Goal: Information Seeking & Learning: Learn about a topic

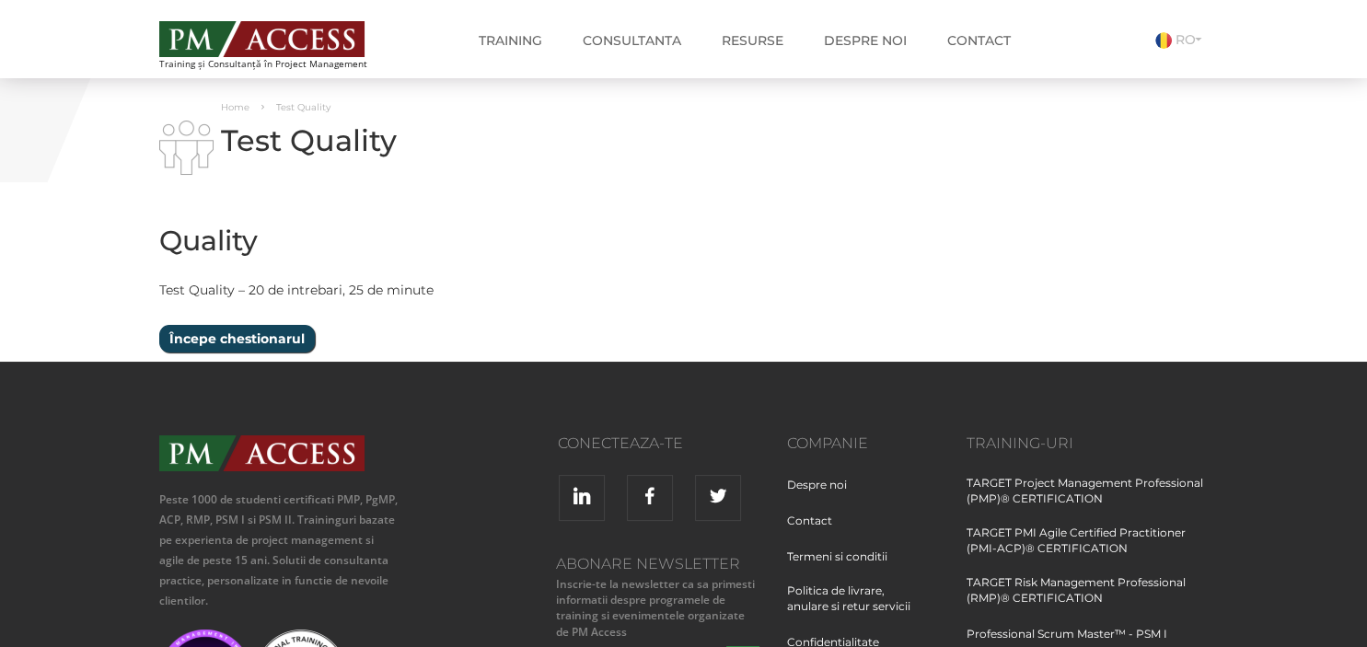
click at [270, 342] on input "Începe chestionarul" at bounding box center [237, 339] width 156 height 28
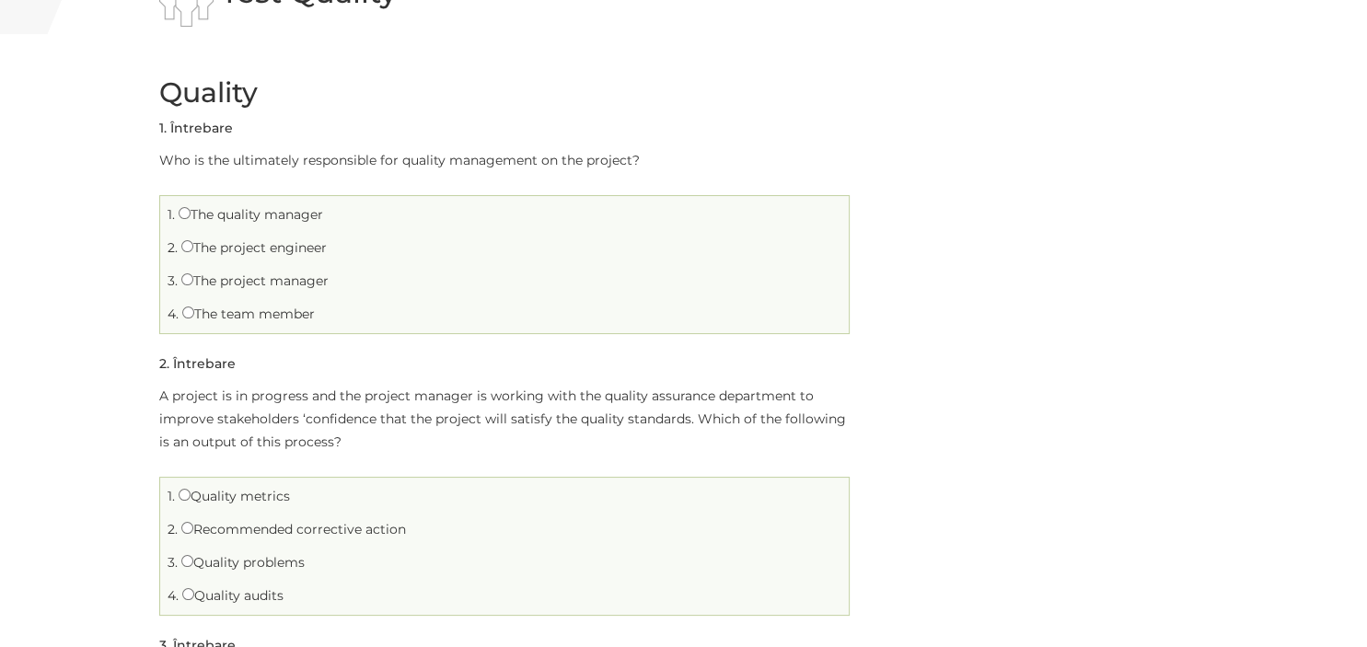
scroll to position [194, 0]
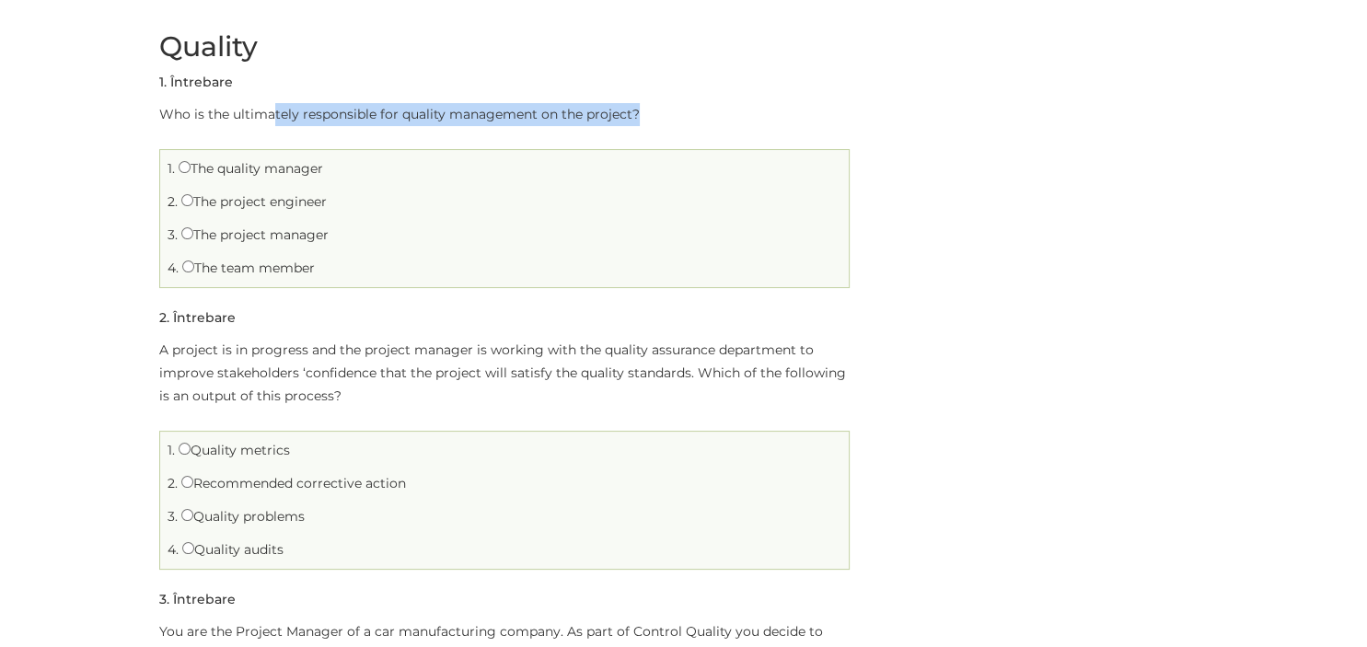
drag, startPoint x: 271, startPoint y: 119, endPoint x: 646, endPoint y: 123, distance: 375.6
click at [646, 123] on p "Who is the ultimately responsible for quality management on the project?" at bounding box center [504, 114] width 690 height 23
click at [647, 123] on p "Who is the ultimately responsible for quality management on the project?" at bounding box center [504, 114] width 690 height 23
drag, startPoint x: 255, startPoint y: 116, endPoint x: 607, endPoint y: 118, distance: 351.6
click at [607, 118] on p "Who is the ultimately responsible for quality management on the project?" at bounding box center [504, 114] width 690 height 23
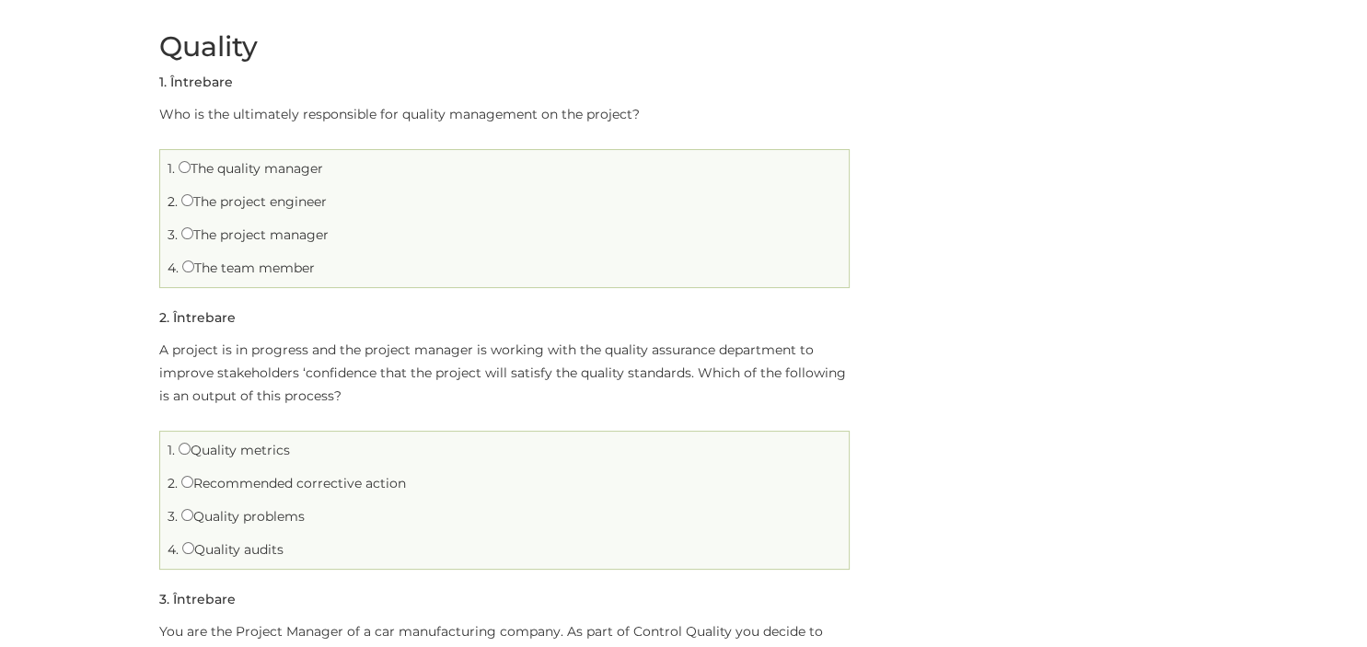
click at [260, 241] on label "The project manager" at bounding box center [254, 234] width 147 height 17
click at [193, 239] on input "The project manager" at bounding box center [187, 233] width 12 height 12
radio input "true"
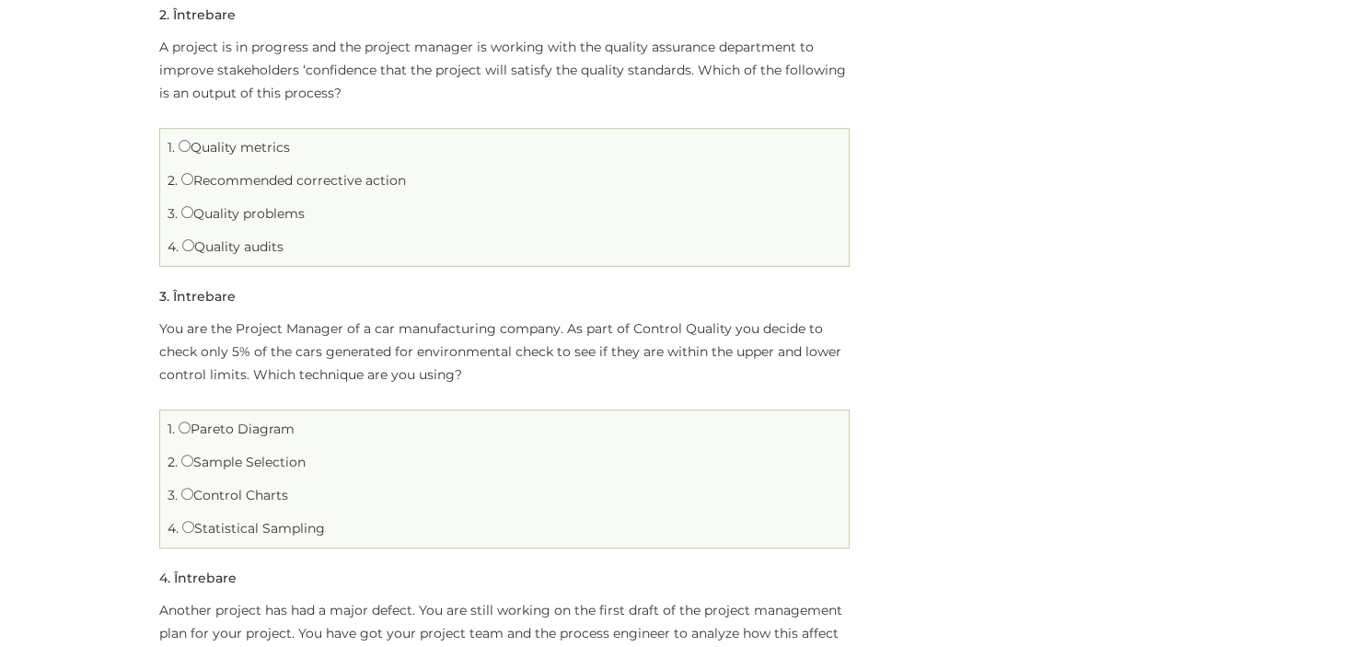
scroll to position [490, 0]
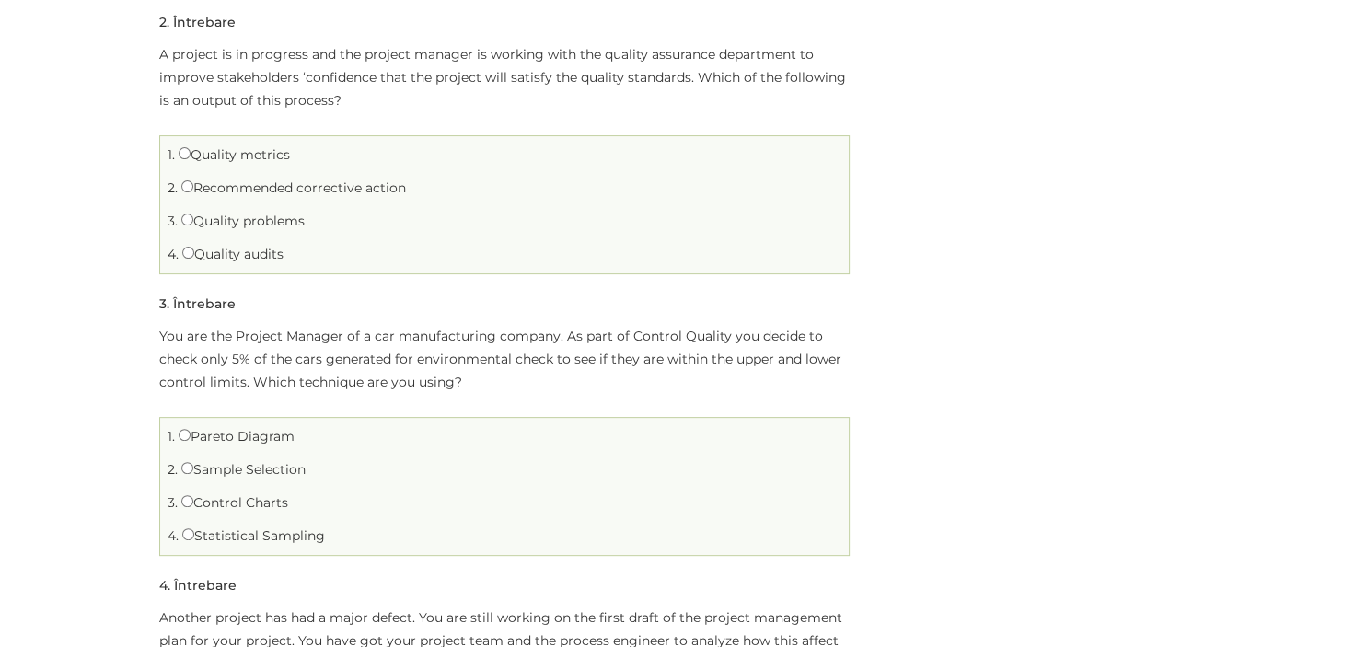
click at [260, 259] on label "Quality audits" at bounding box center [232, 254] width 101 height 17
click at [194, 259] on input "Quality audits" at bounding box center [188, 253] width 12 height 12
radio input "true"
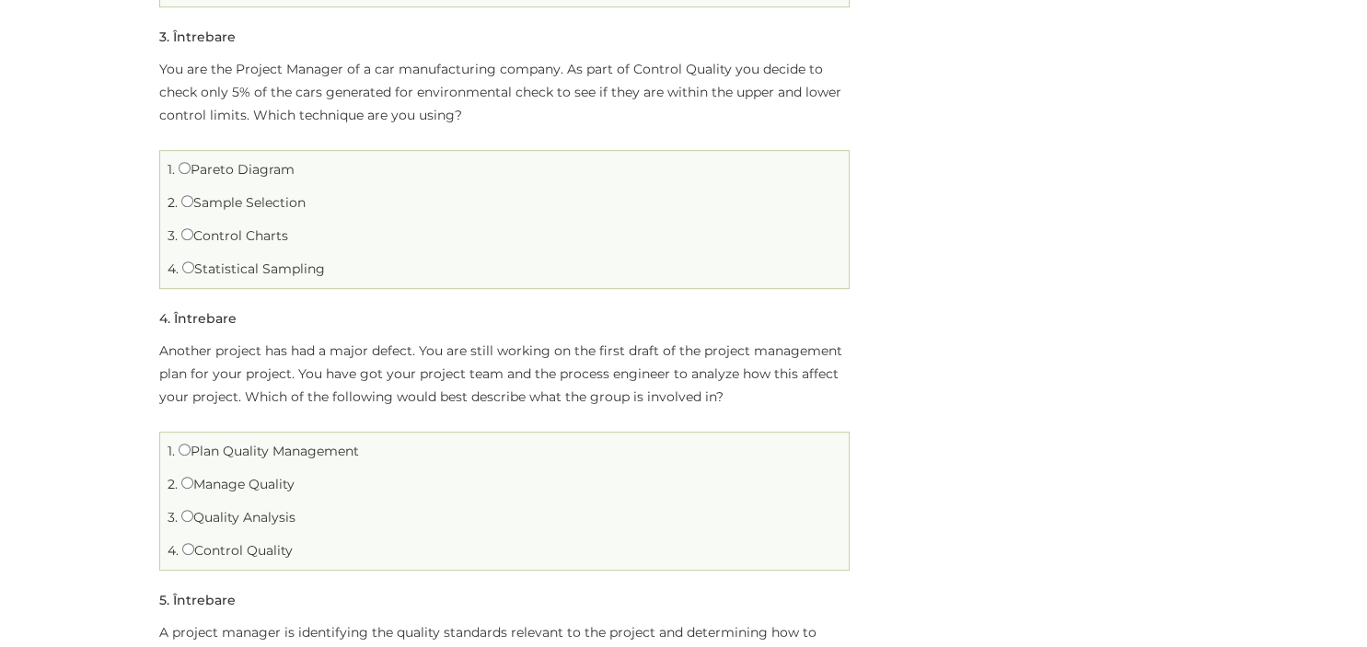
scroll to position [785, 0]
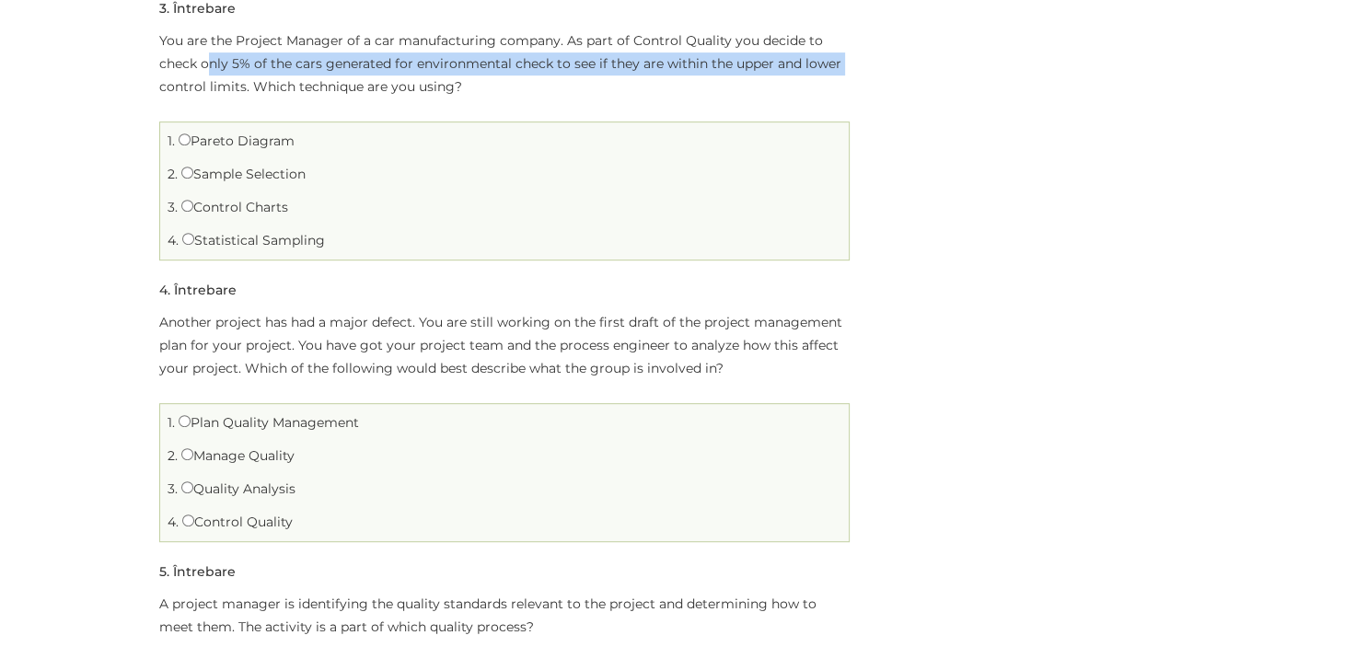
drag, startPoint x: 206, startPoint y: 58, endPoint x: 845, endPoint y: 73, distance: 639.0
click at [845, 73] on p "You are the Project Manager of a car manufacturing company. As part of Control …" at bounding box center [504, 63] width 690 height 69
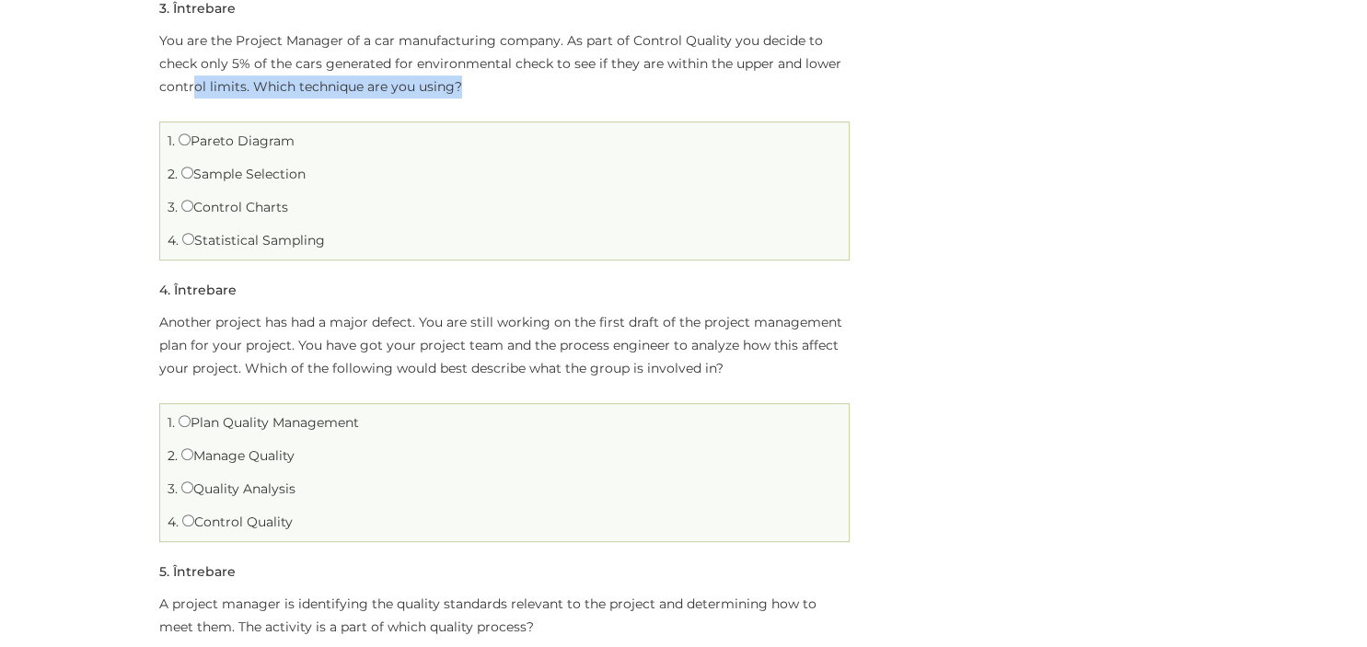
drag, startPoint x: 193, startPoint y: 87, endPoint x: 612, endPoint y: 93, distance: 418.9
click at [612, 93] on p "You are the Project Manager of a car manufacturing company. As part of Control …" at bounding box center [504, 63] width 690 height 69
click at [171, 203] on span "3." at bounding box center [173, 207] width 10 height 17
click at [185, 211] on input "Control Charts" at bounding box center [187, 206] width 12 height 12
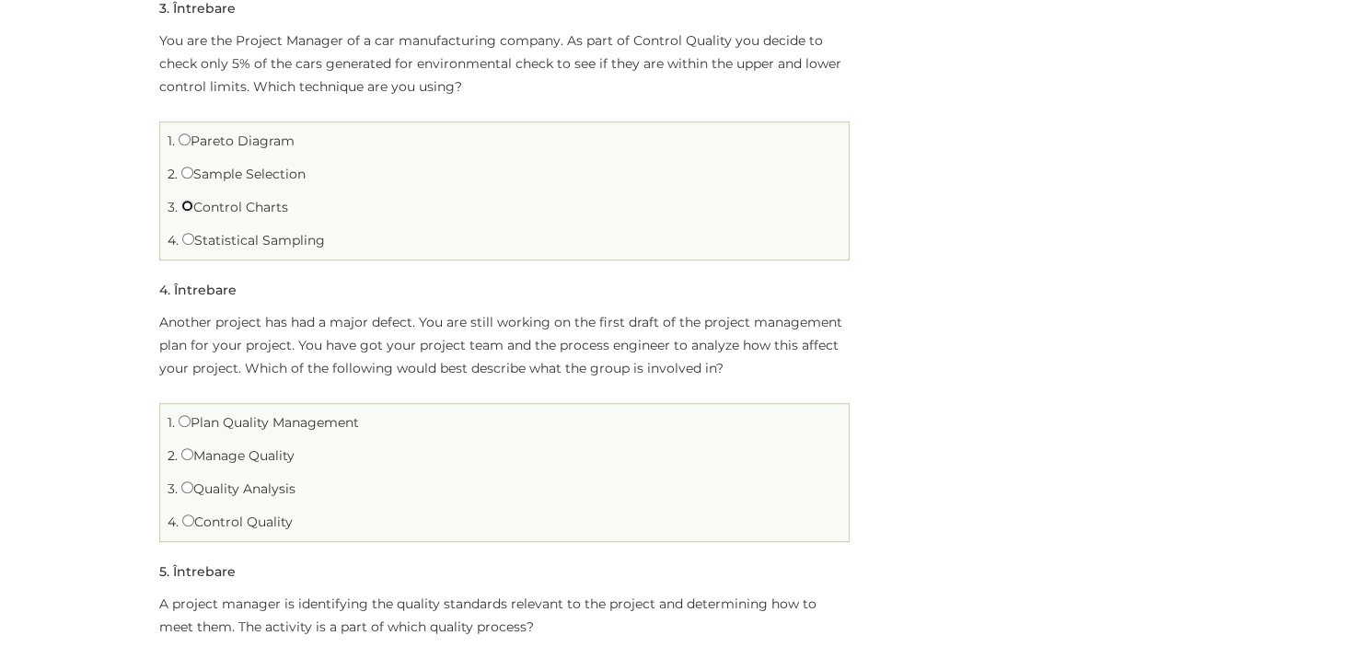
radio input "true"
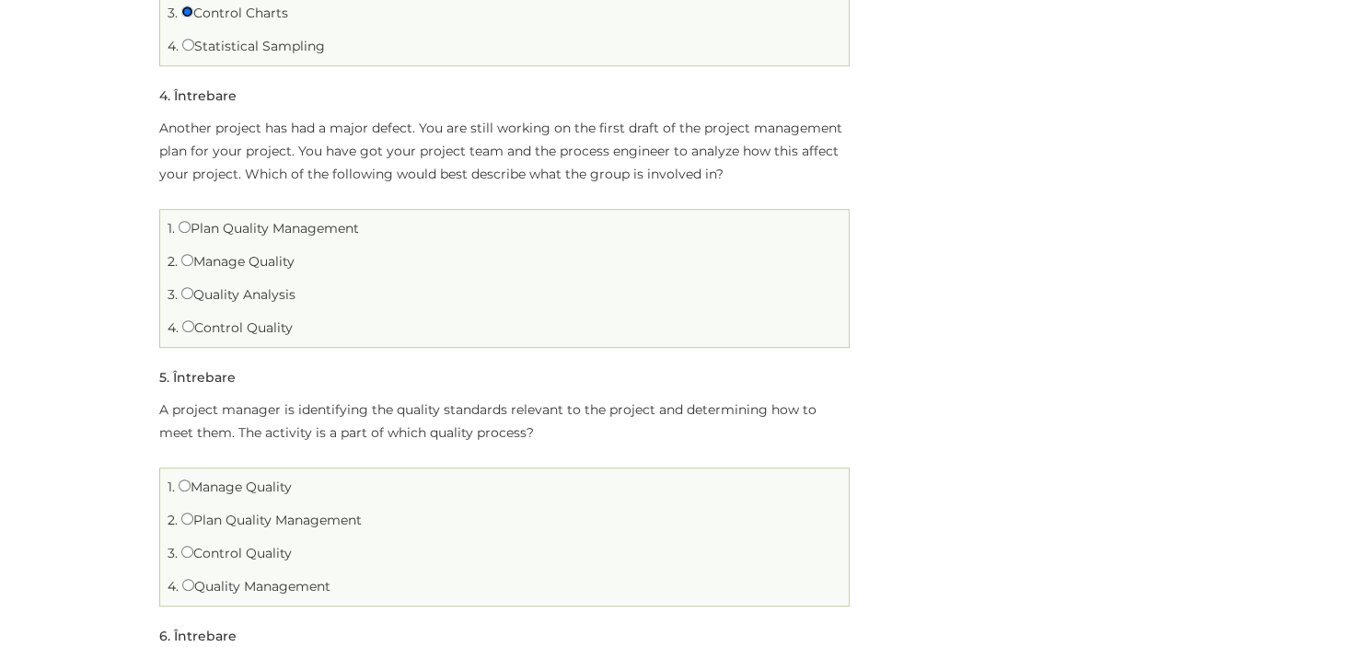
scroll to position [1045, 0]
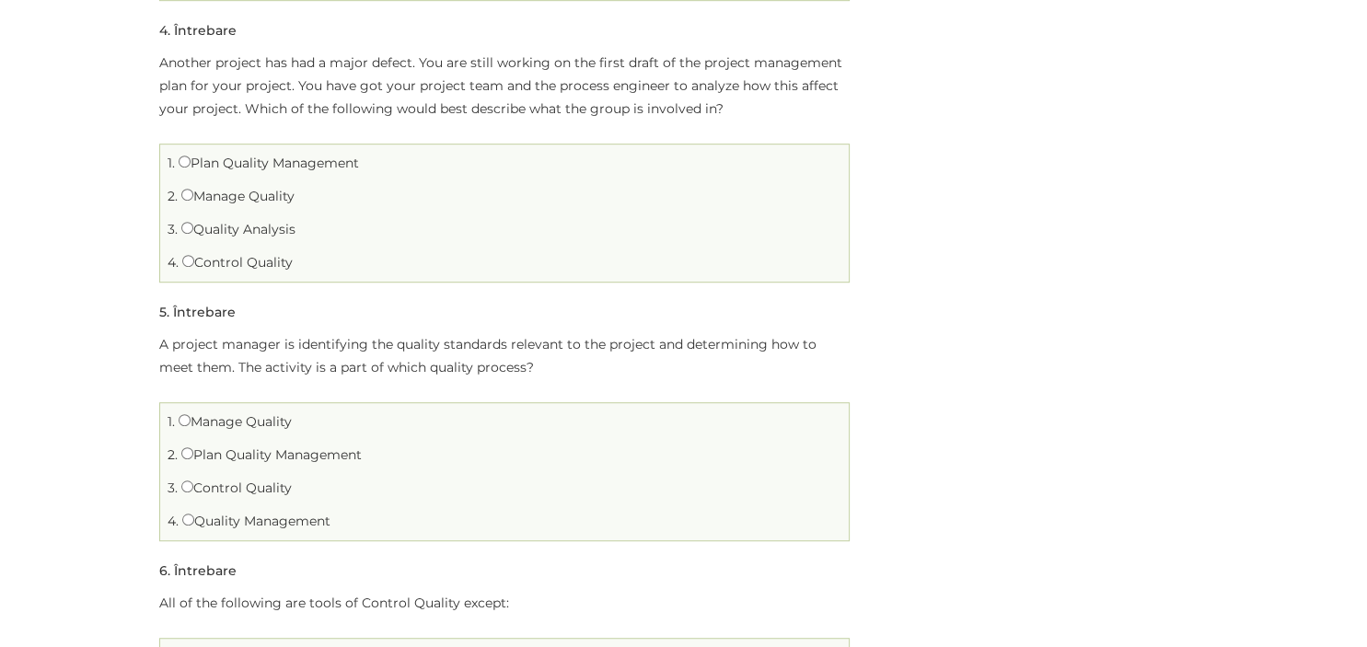
click at [175, 193] on span "2." at bounding box center [173, 196] width 10 height 17
click at [191, 196] on input "Manage Quality" at bounding box center [187, 195] width 12 height 12
radio input "true"
click at [186, 421] on input "Manage Quality" at bounding box center [185, 420] width 12 height 12
radio input "true"
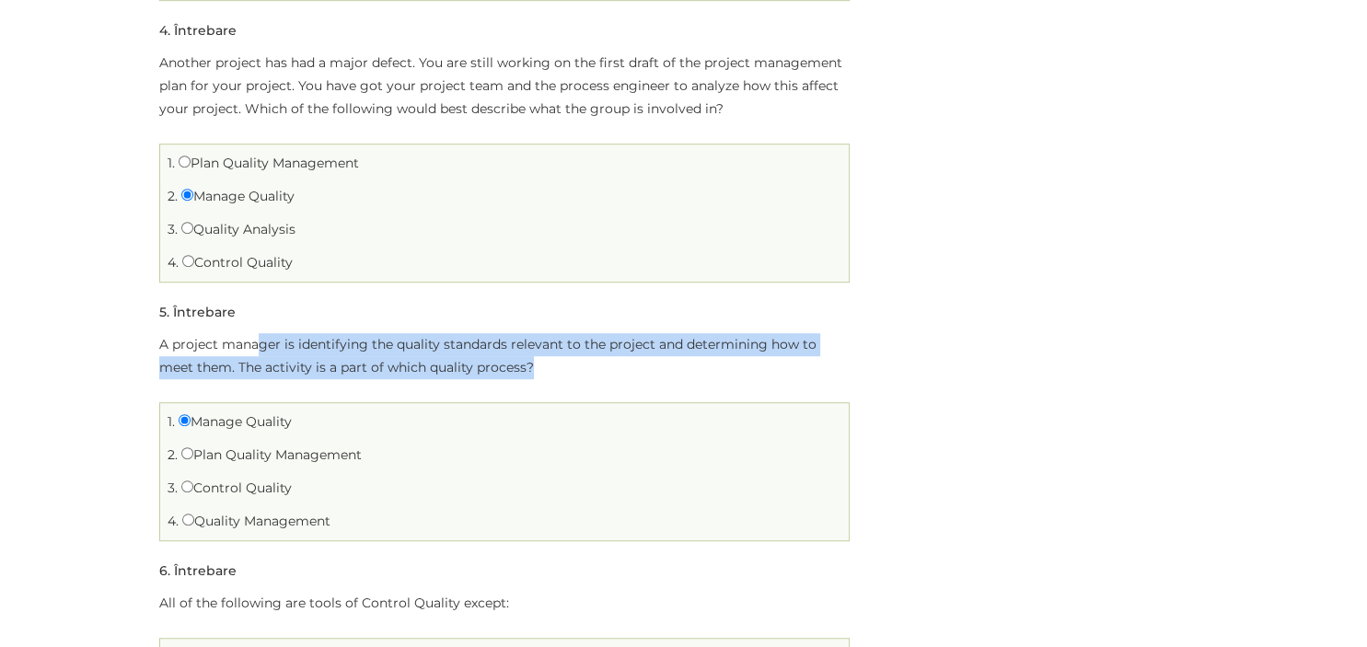
drag, startPoint x: 260, startPoint y: 343, endPoint x: 599, endPoint y: 373, distance: 340.9
click at [599, 373] on p "A project manager is identifying the quality standards relevant to the project …" at bounding box center [504, 356] width 690 height 46
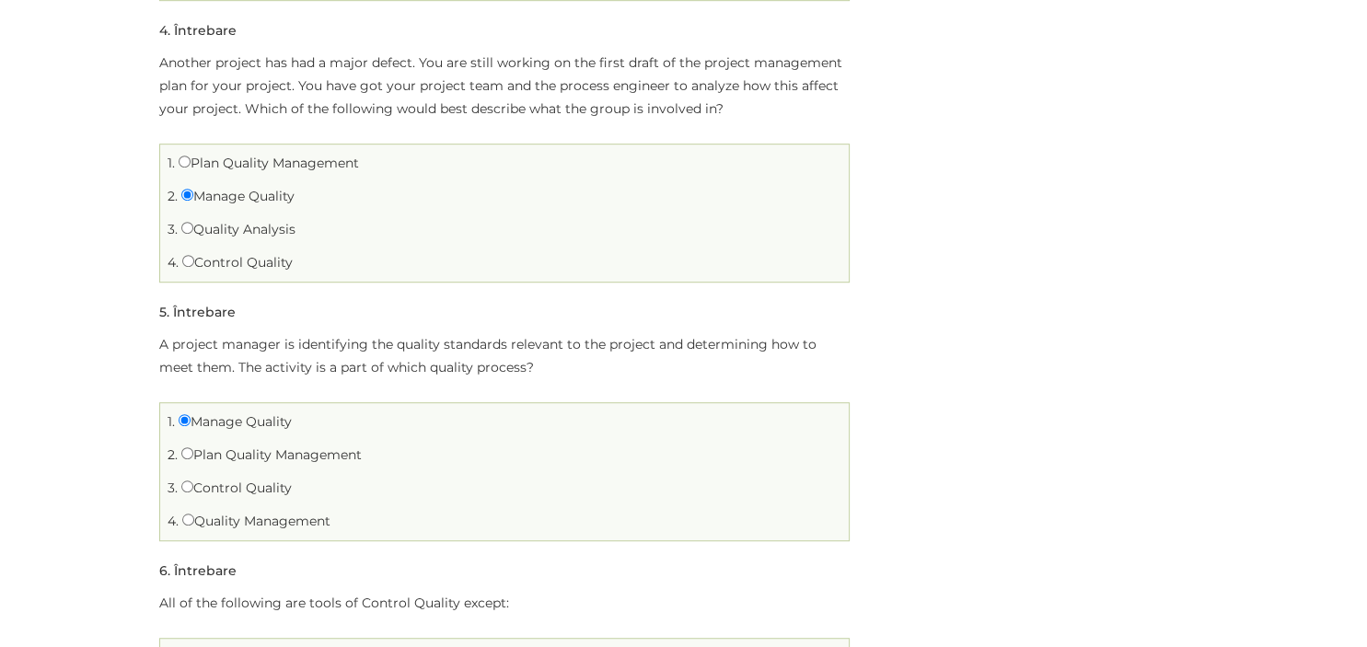
click at [599, 373] on p "A project manager is identifying the quality standards relevant to the project …" at bounding box center [504, 356] width 690 height 46
drag, startPoint x: 604, startPoint y: 350, endPoint x: 897, endPoint y: 366, distance: 293.2
click at [797, 374] on p "A project manager is identifying the quality standards relevant to the project …" at bounding box center [504, 356] width 690 height 46
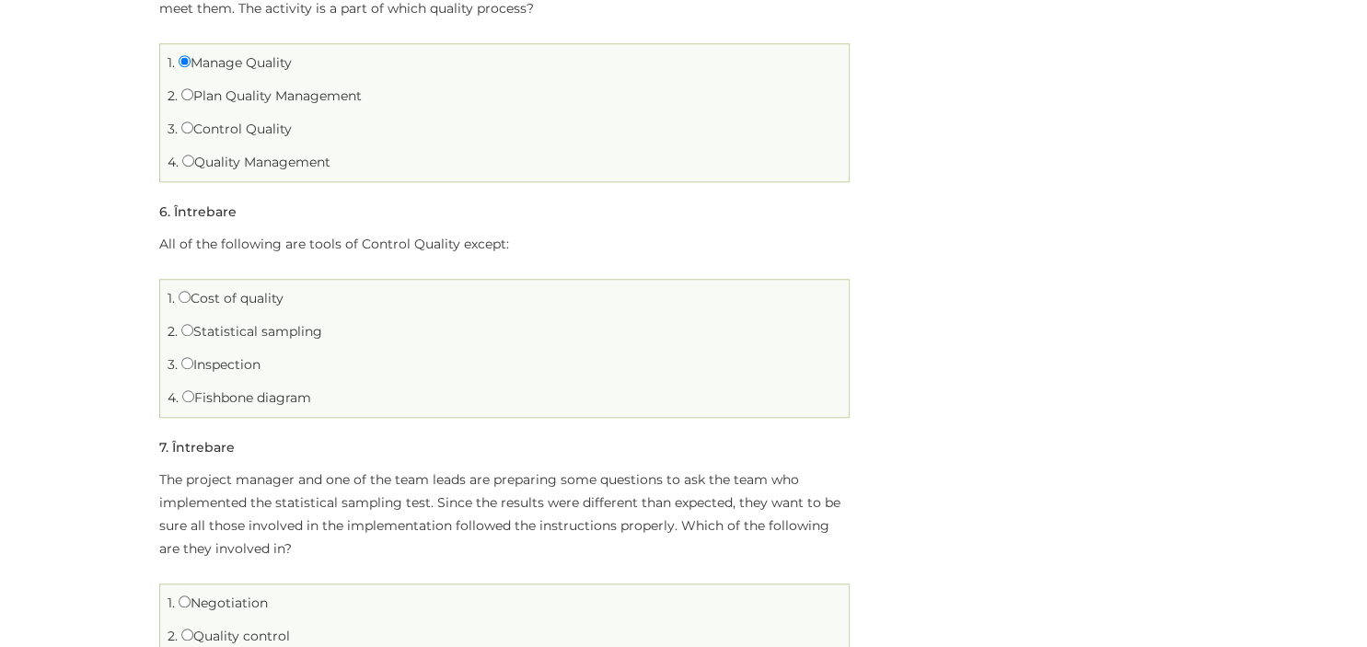
scroll to position [1433, 0]
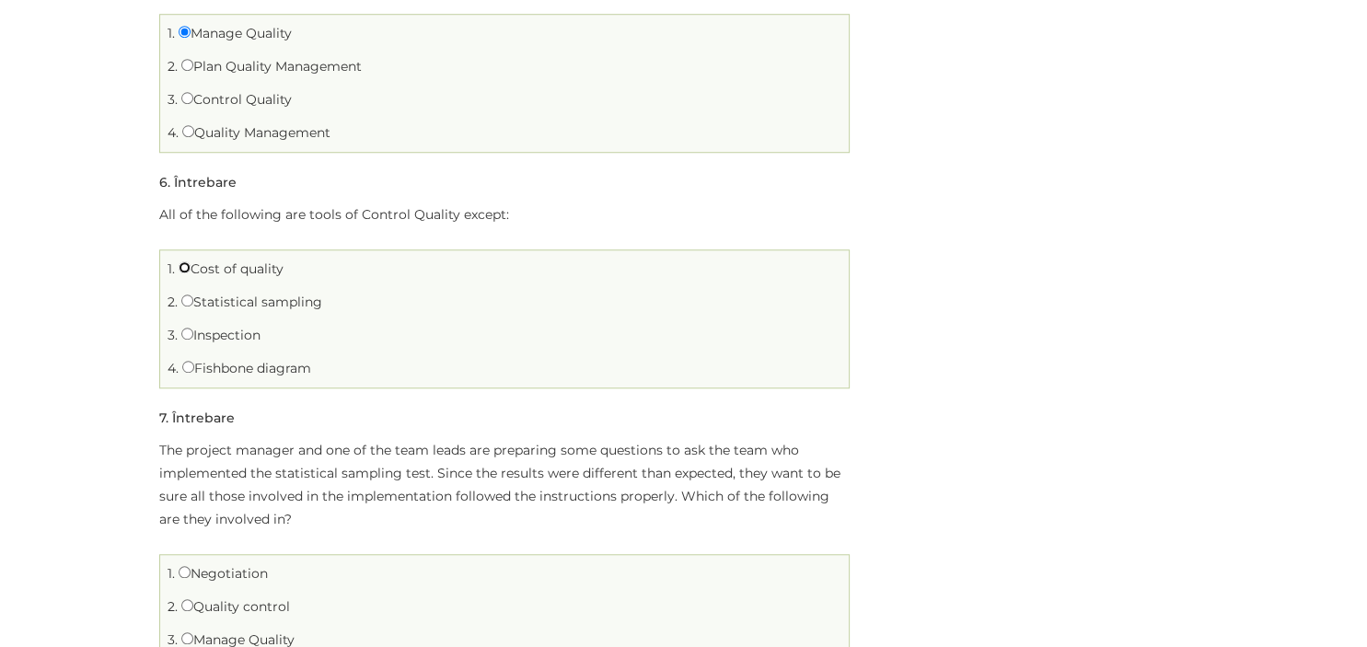
click at [188, 267] on input "Cost of quality" at bounding box center [185, 267] width 12 height 12
radio input "true"
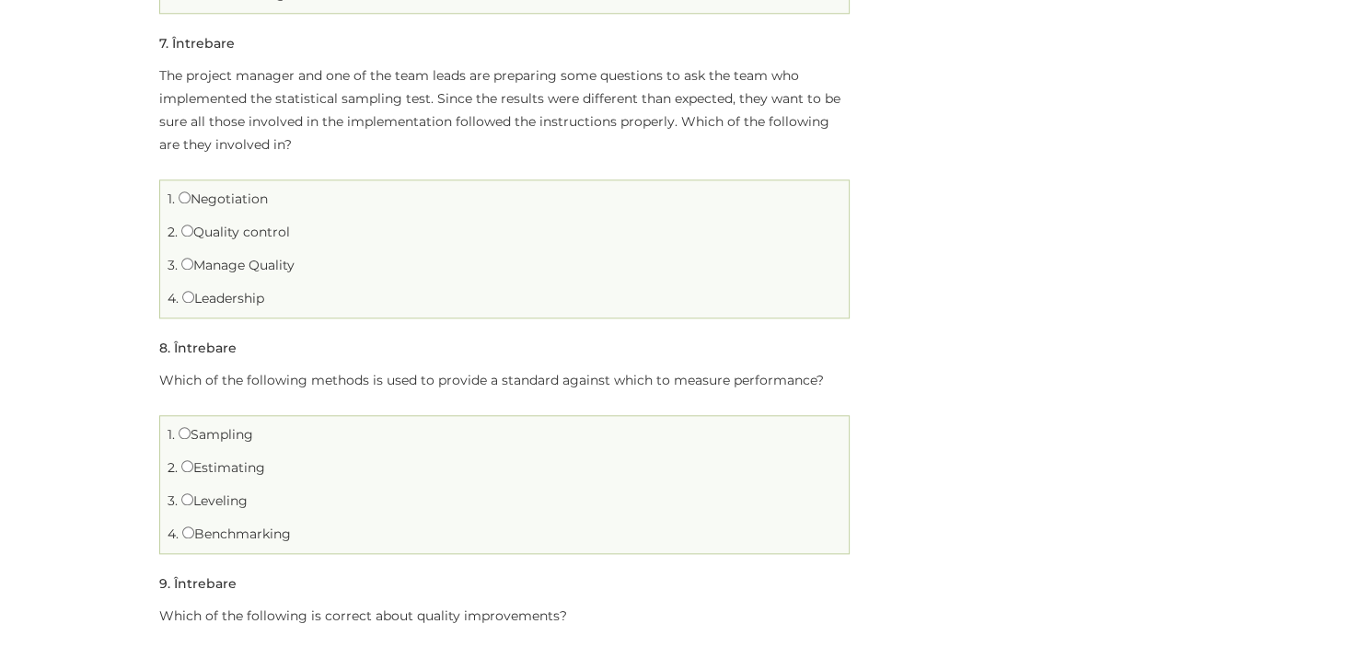
scroll to position [1830, 0]
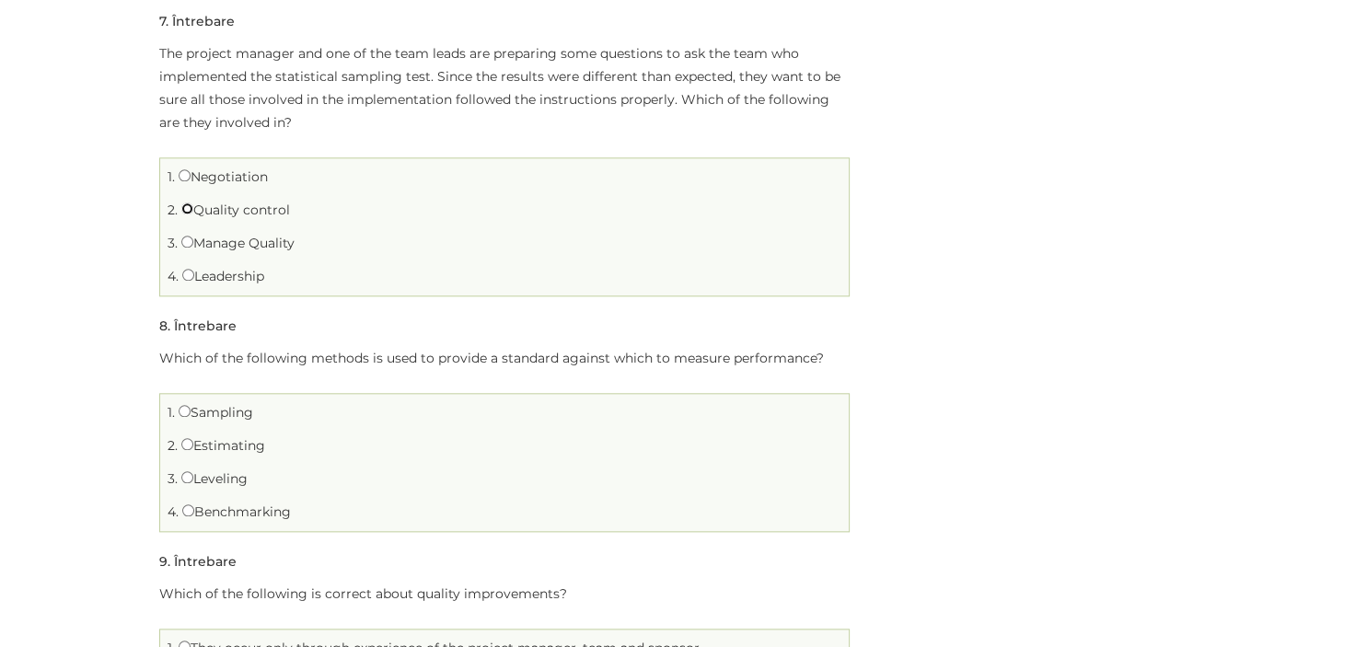
click at [181, 207] on input "Quality control" at bounding box center [187, 209] width 12 height 12
radio input "true"
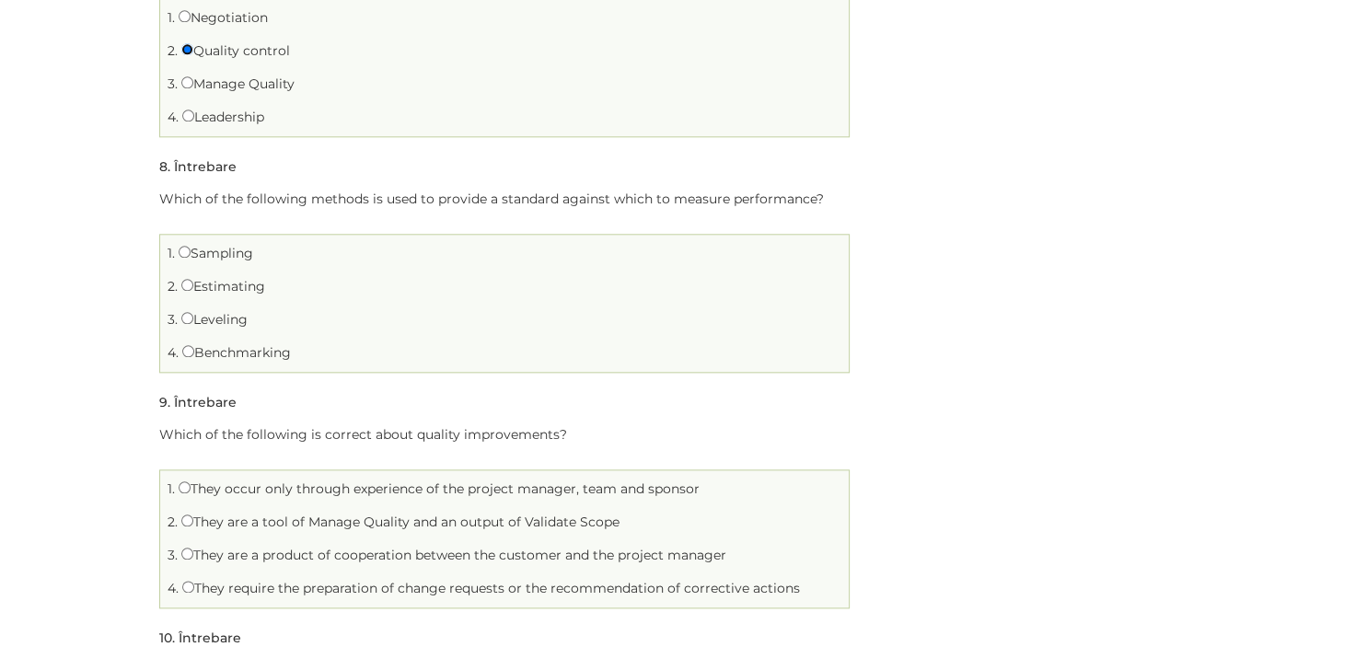
scroll to position [2025, 0]
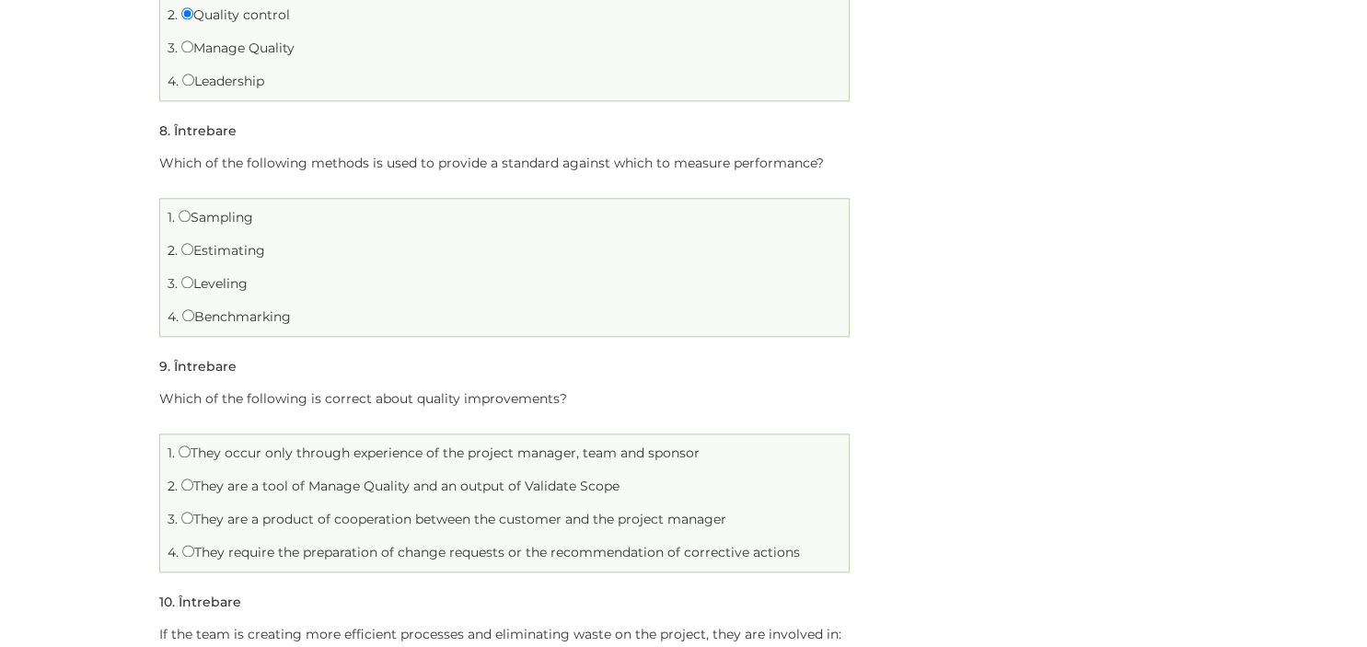
click at [214, 314] on label "Benchmarking" at bounding box center [236, 316] width 109 height 17
click at [194, 314] on input "Benchmarking" at bounding box center [188, 315] width 12 height 12
radio input "true"
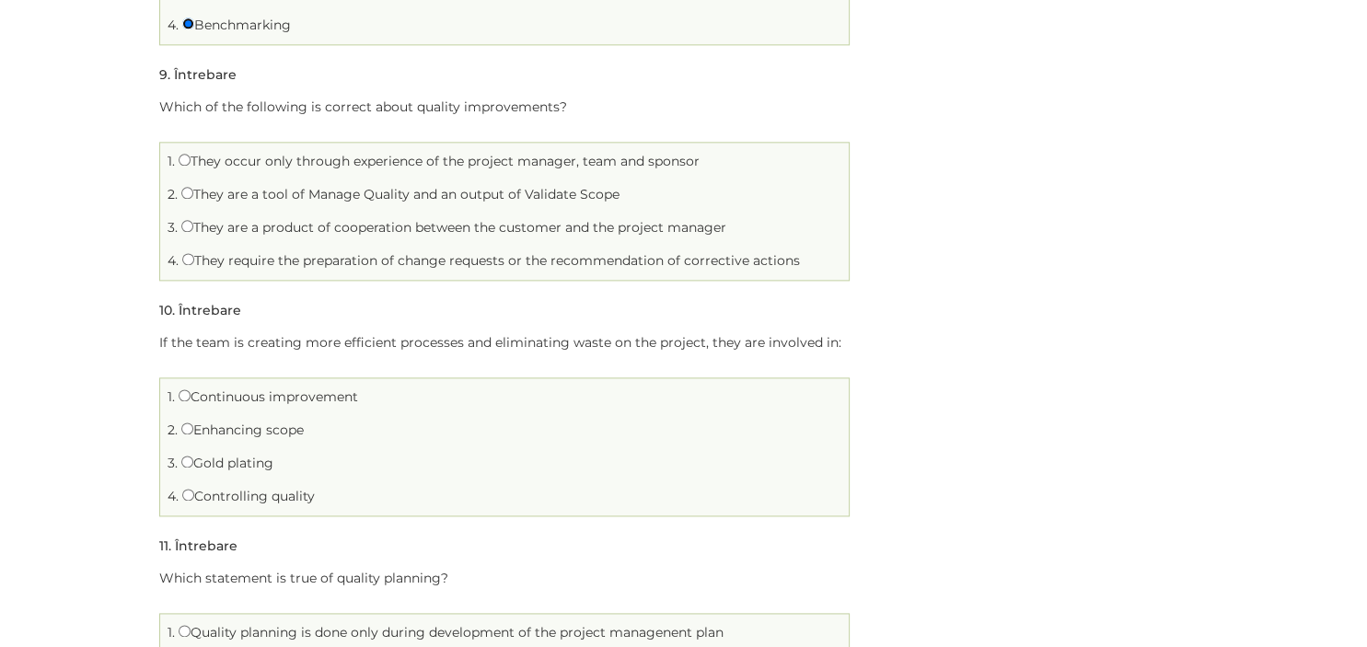
scroll to position [2316, 0]
click at [485, 262] on label "They require the preparation of change requests or the recommendation of correc…" at bounding box center [491, 261] width 618 height 17
click at [194, 262] on input "They require the preparation of change requests or the recommendation of correc…" at bounding box center [188, 260] width 12 height 12
radio input "true"
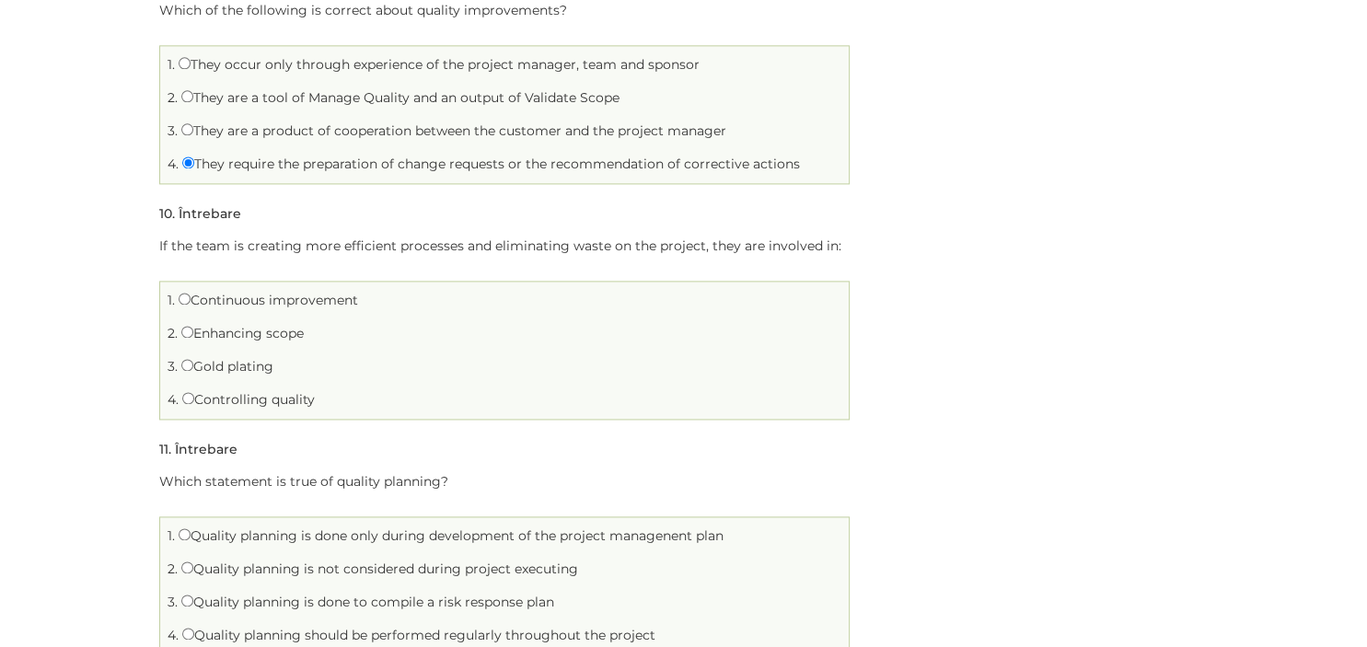
click at [344, 302] on label "Continuous improvement" at bounding box center [269, 300] width 180 height 17
click at [191, 302] on input "Continuous improvement" at bounding box center [185, 299] width 12 height 12
radio input "true"
click at [308, 401] on label "Controlling quality" at bounding box center [248, 399] width 133 height 17
click at [194, 401] on input "Controlling quality" at bounding box center [188, 398] width 12 height 12
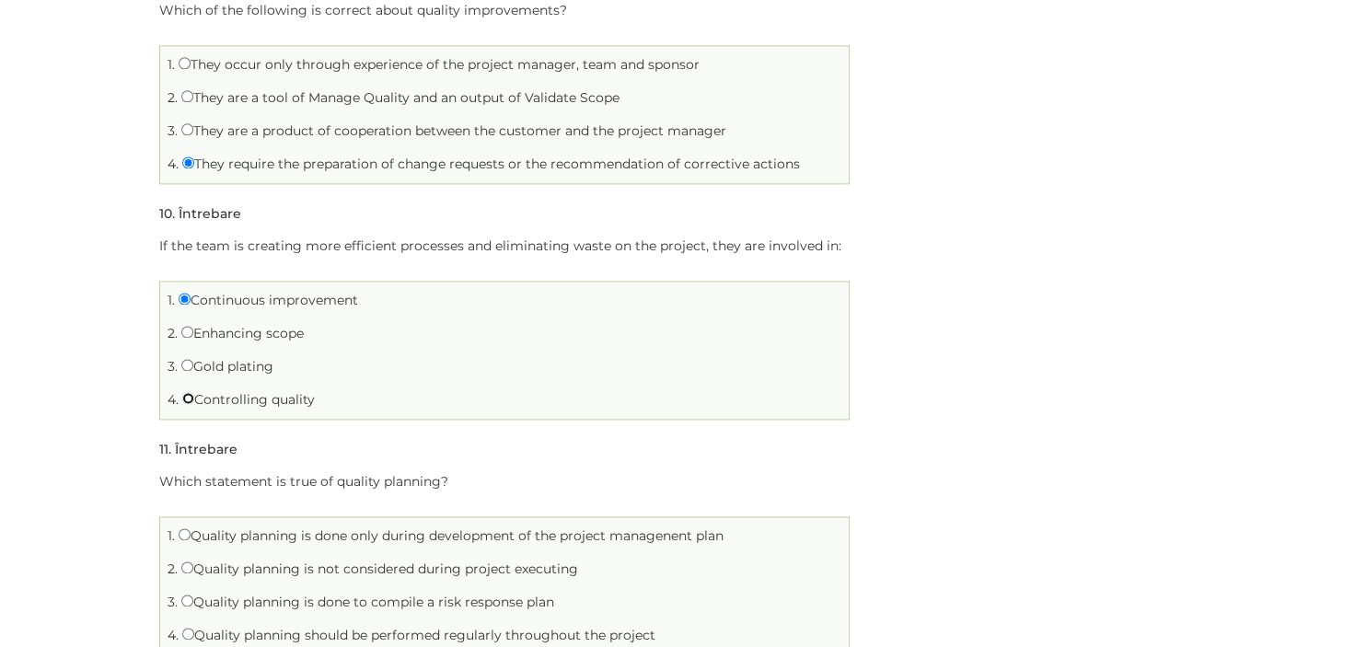
radio input "true"
click at [344, 299] on label "Continuous improvement" at bounding box center [269, 300] width 180 height 17
click at [191, 299] on input "Continuous improvement" at bounding box center [185, 299] width 12 height 12
radio input "true"
click at [274, 400] on label "Controlling quality" at bounding box center [248, 399] width 133 height 17
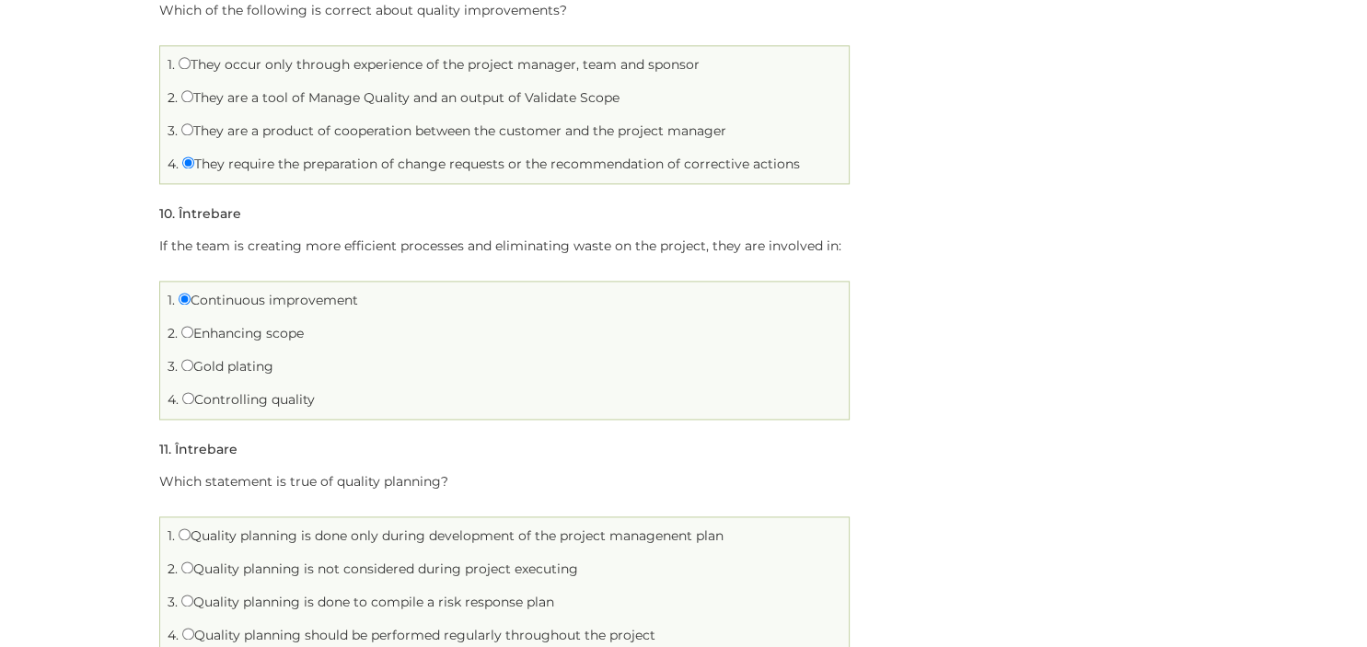
click at [194, 400] on input "Controlling quality" at bounding box center [188, 398] width 12 height 12
radio input "true"
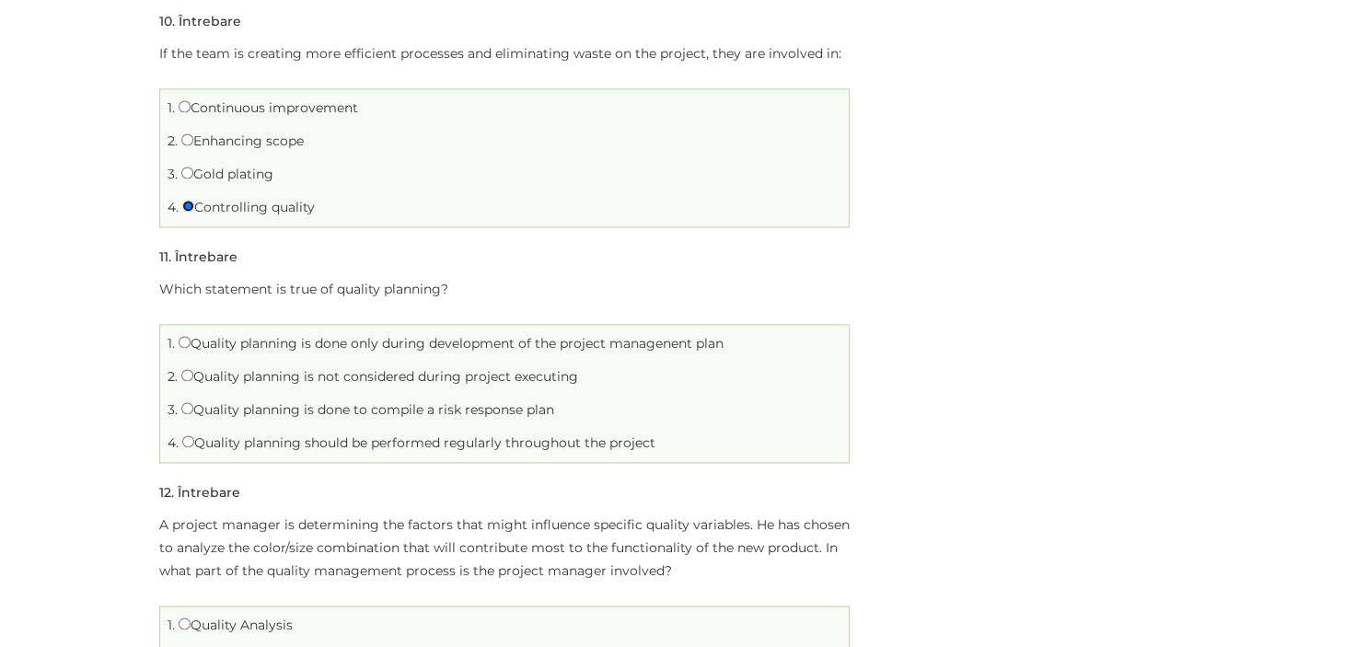
scroll to position [2608, 0]
click at [223, 334] on label "Quality planning is done only during development of the project managenent plan" at bounding box center [451, 341] width 545 height 17
click at [191, 334] on input "Quality planning is done only during development of the project managenent plan" at bounding box center [185, 340] width 12 height 12
radio input "true"
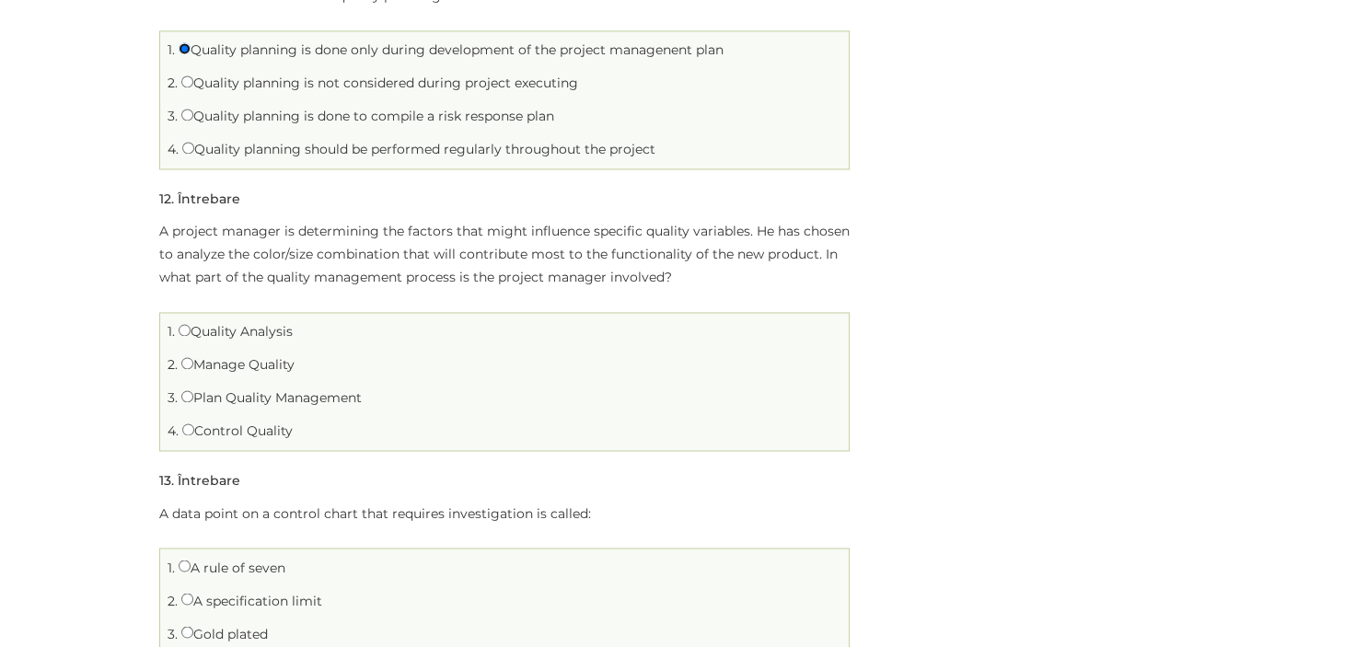
scroll to position [2997, 0]
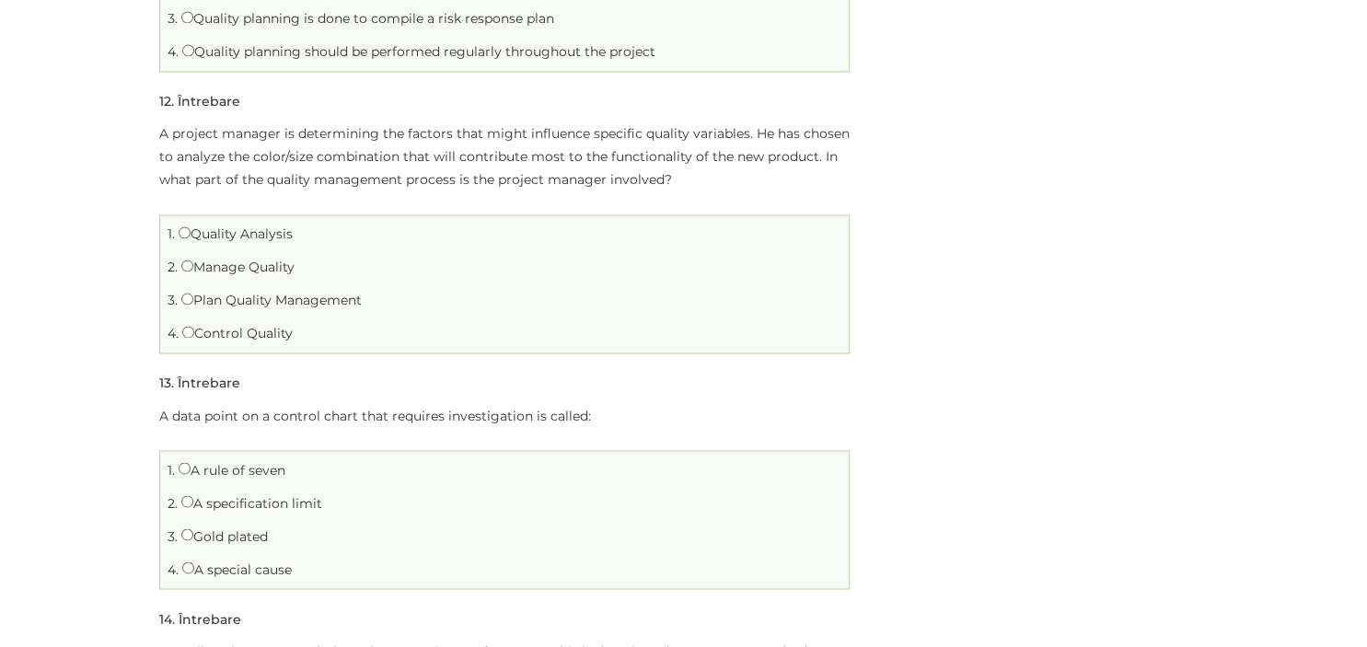
click at [255, 469] on label "A rule of seven" at bounding box center [232, 469] width 107 height 17
click at [191, 469] on input "A rule of seven" at bounding box center [185, 468] width 12 height 12
radio input "true"
click at [186, 326] on input "Control Quality" at bounding box center [188, 332] width 12 height 12
radio input "true"
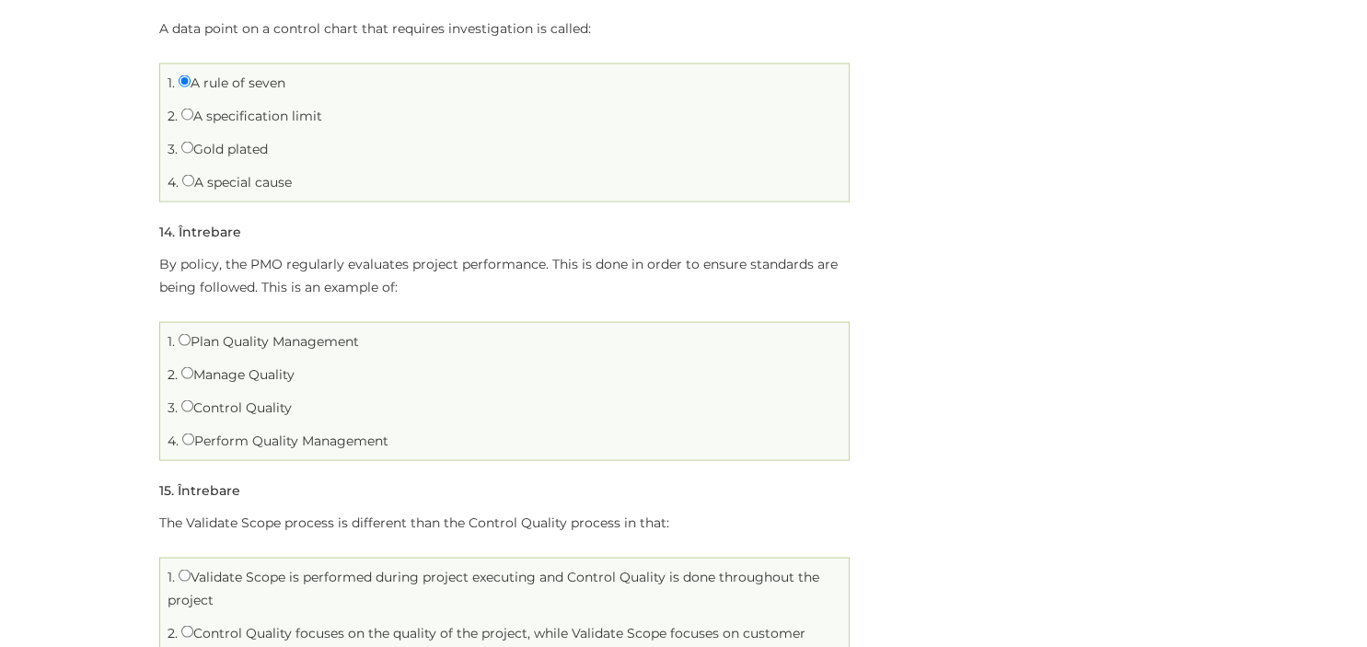
scroll to position [3386, 0]
click at [212, 369] on label "Manage Quality" at bounding box center [237, 373] width 113 height 17
click at [193, 369] on input "Manage Quality" at bounding box center [187, 371] width 12 height 12
radio input "true"
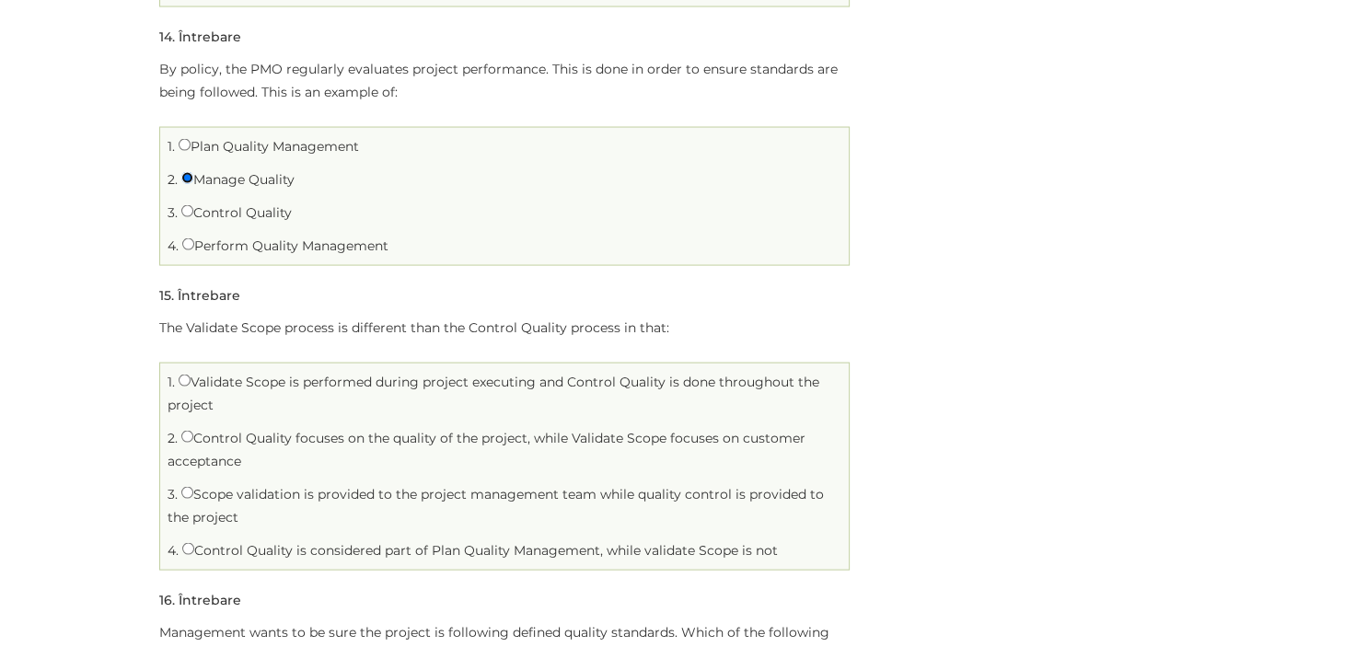
scroll to position [3677, 0]
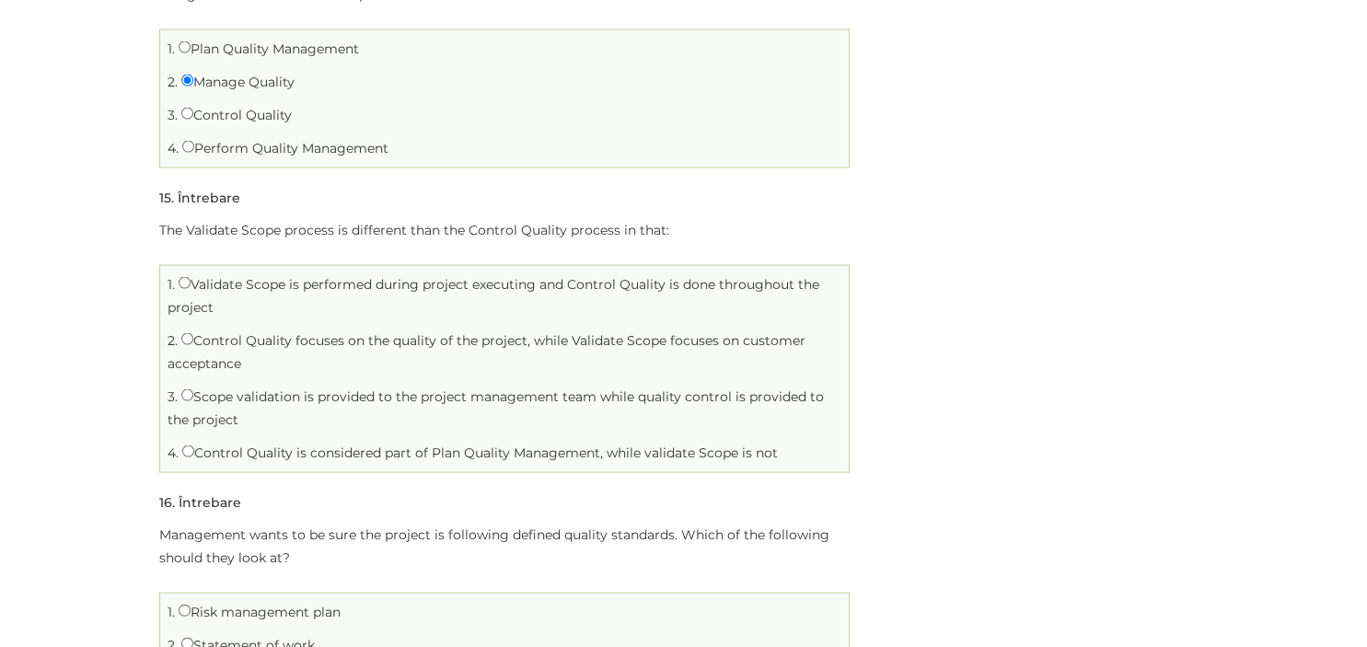
click at [375, 452] on label "Control Quality is considered part of Plan Quality Management, while validate S…" at bounding box center [480, 452] width 596 height 17
click at [194, 452] on input "Control Quality is considered part of Plan Quality Management, while validate S…" at bounding box center [188, 451] width 12 height 12
radio input "true"
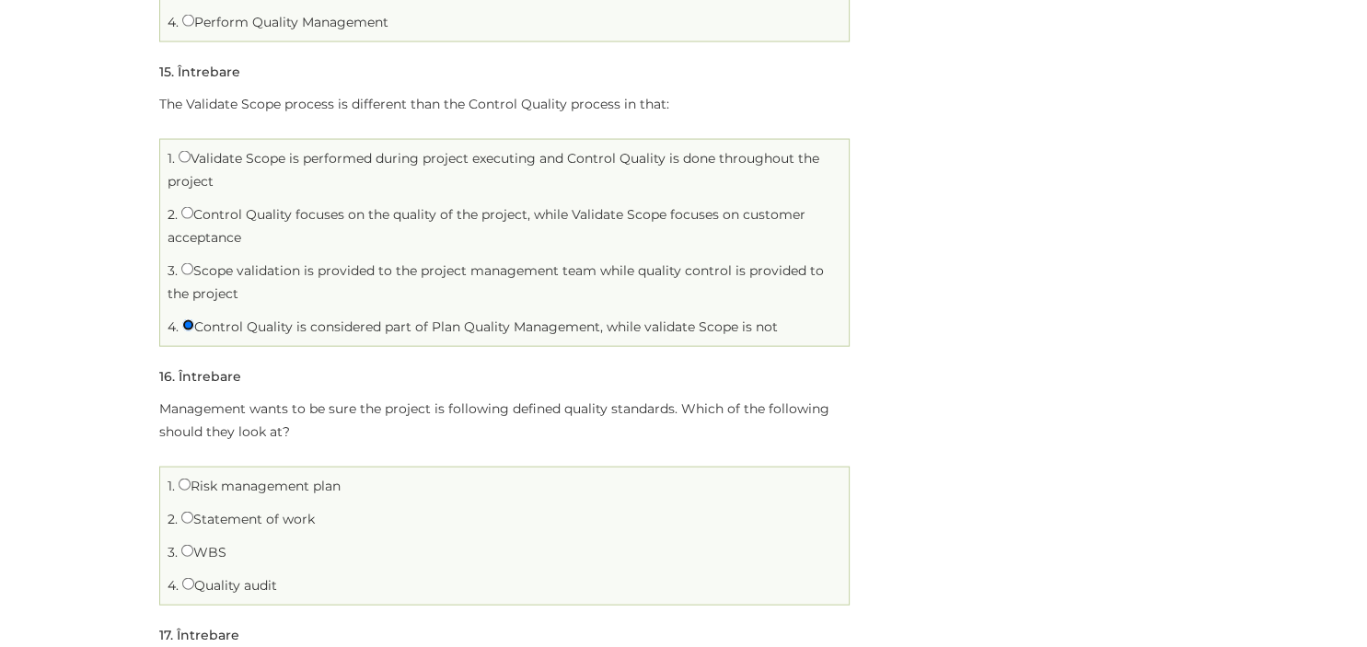
scroll to position [3872, 0]
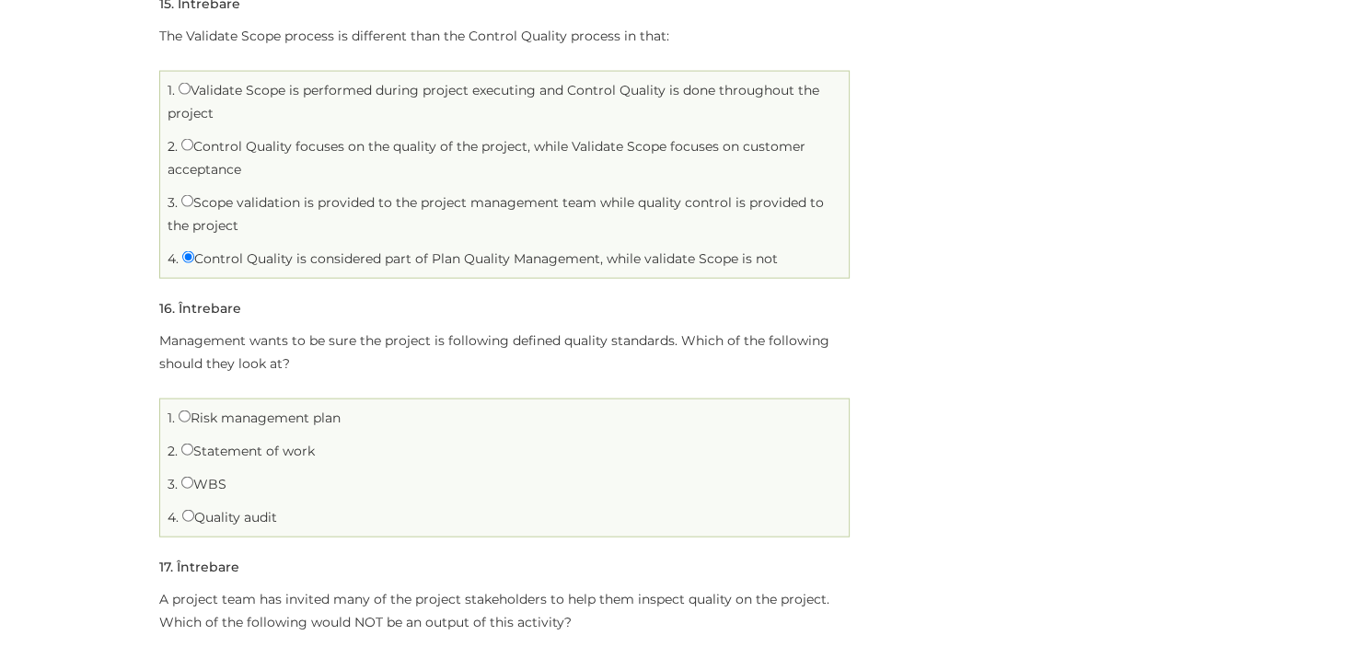
click at [245, 514] on label "Quality audit" at bounding box center [229, 516] width 95 height 17
click at [194, 514] on input "Quality audit" at bounding box center [188, 515] width 12 height 12
radio input "true"
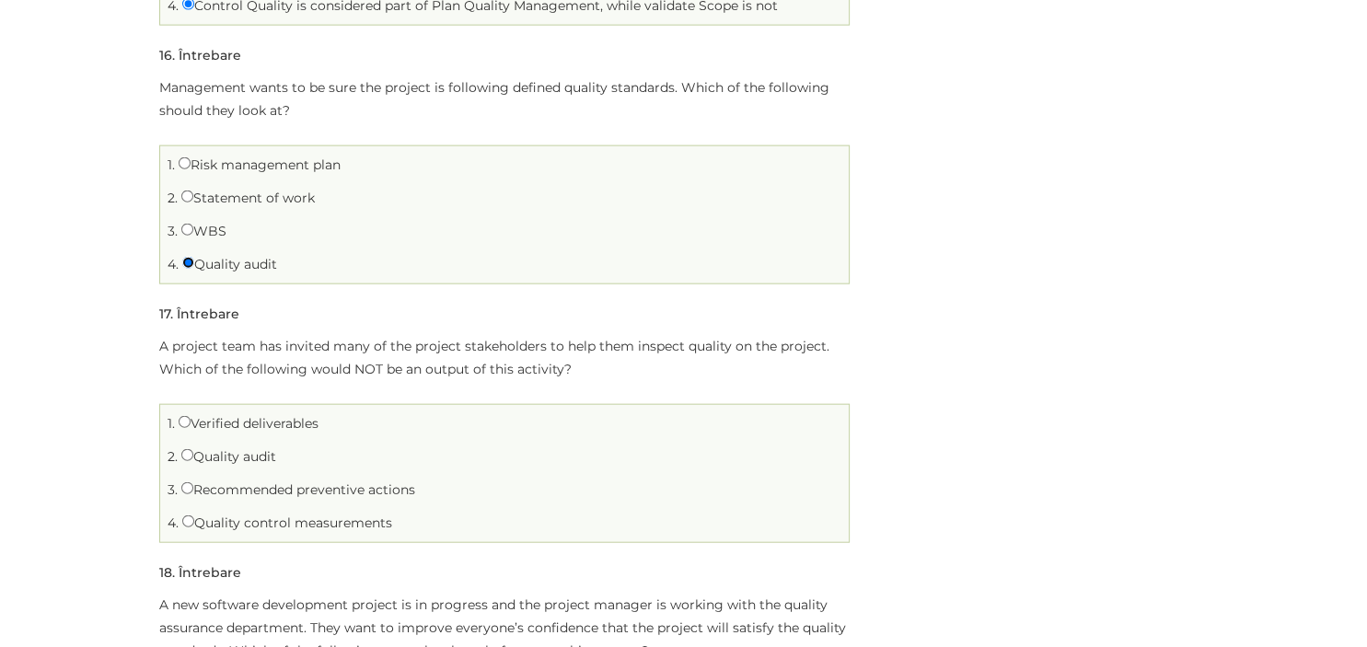
scroll to position [4164, 0]
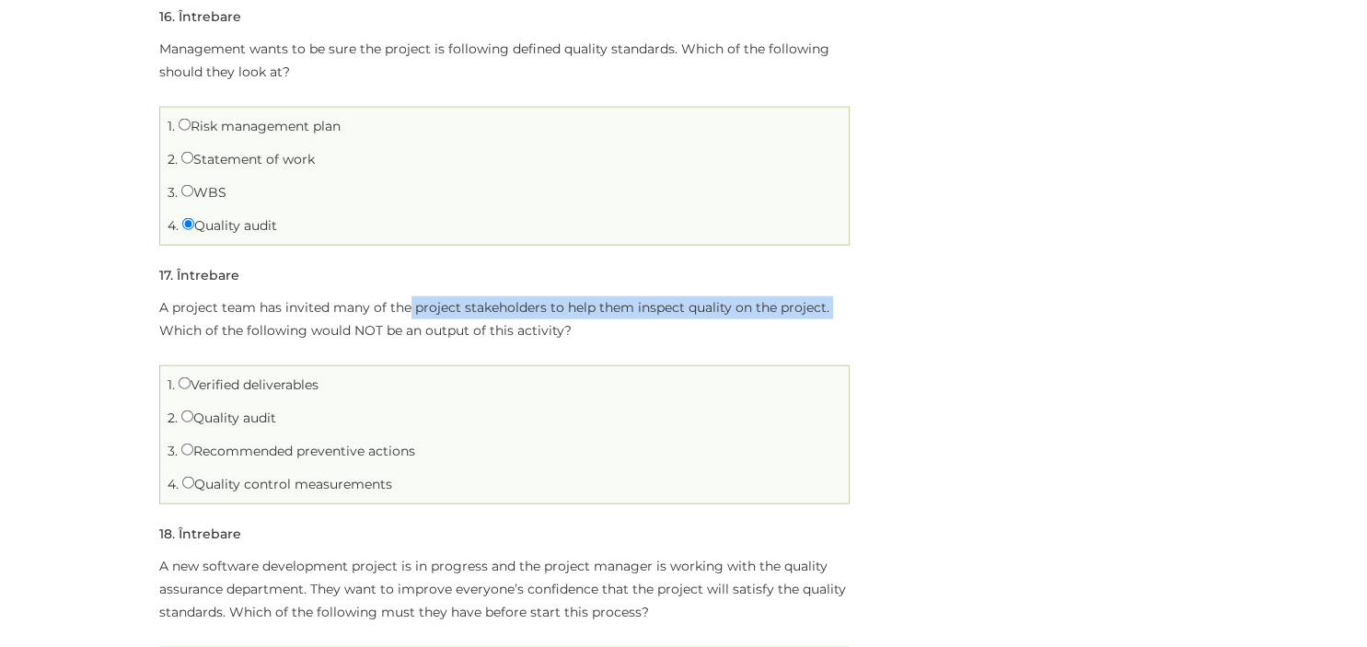
drag, startPoint x: 407, startPoint y: 302, endPoint x: 834, endPoint y: 295, distance: 427.2
click at [834, 295] on p "A project team has invited many of the project stakeholders to help them inspec…" at bounding box center [504, 318] width 690 height 46
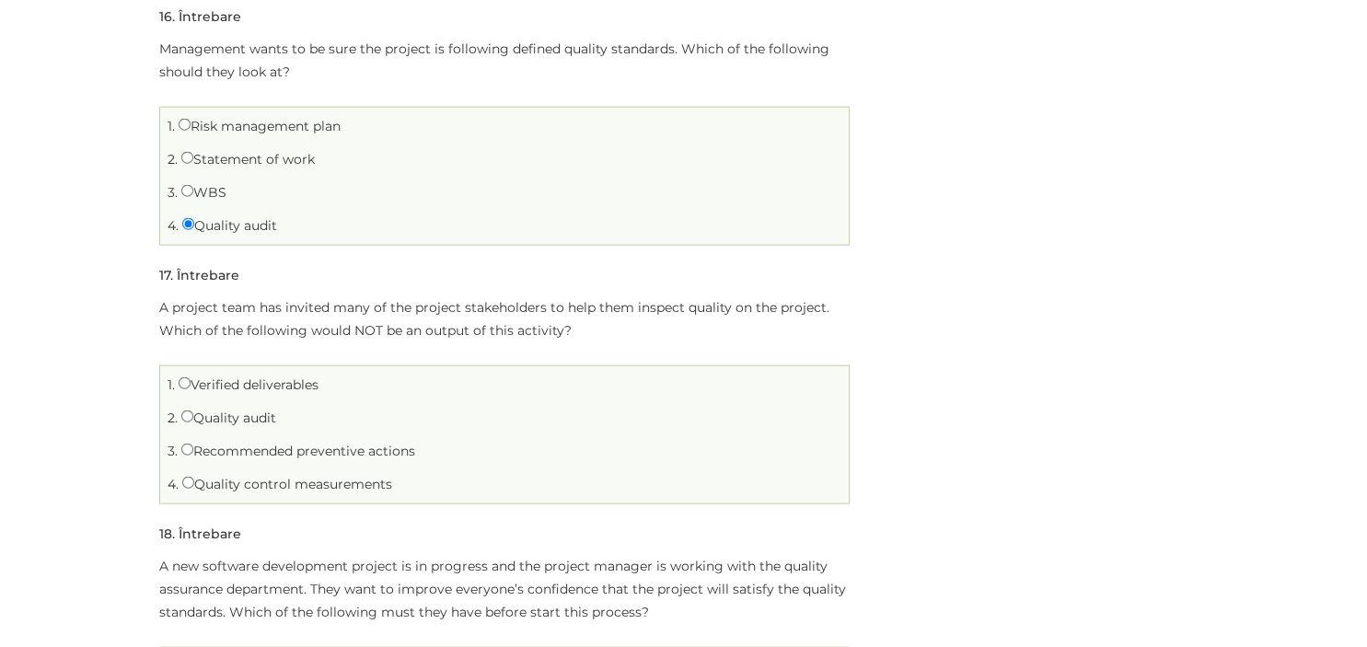
click at [802, 339] on div "A project team has invited many of the project stakeholders to help them inspec…" at bounding box center [504, 399] width 690 height 208
click at [257, 412] on label "Quality audit" at bounding box center [228, 417] width 95 height 17
click at [193, 412] on input "Quality audit" at bounding box center [187, 416] width 12 height 12
radio input "true"
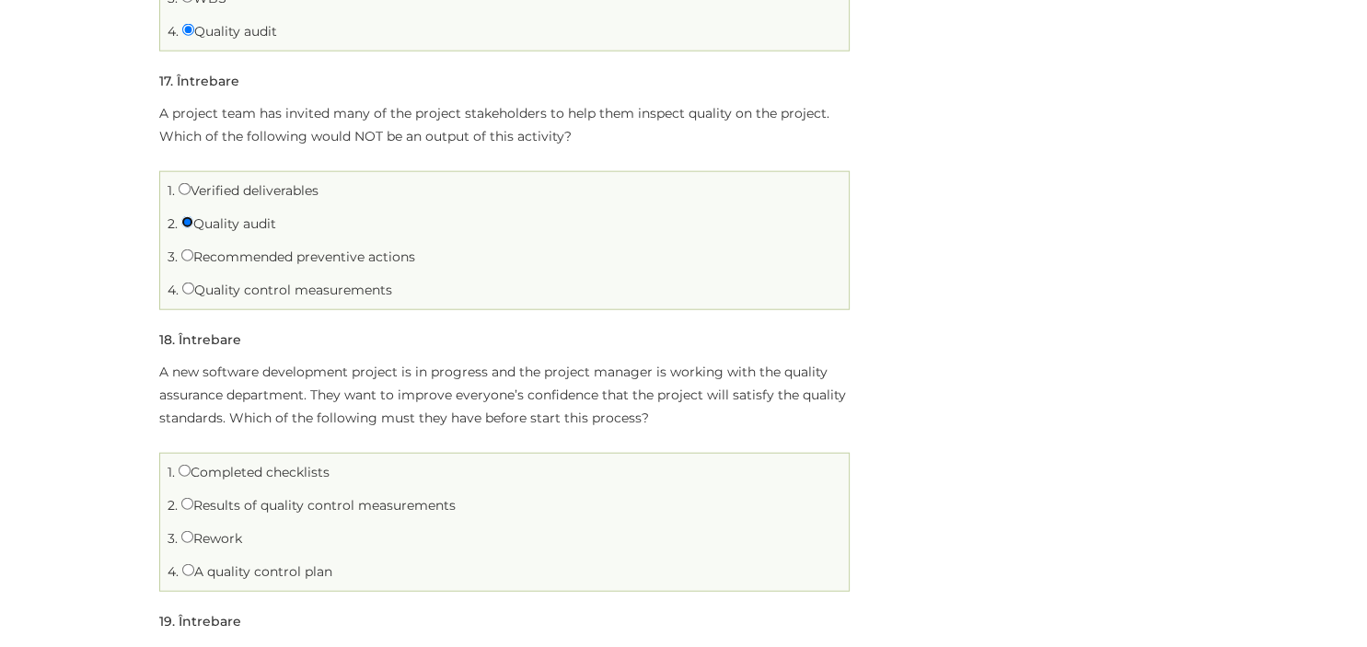
scroll to position [4455, 0]
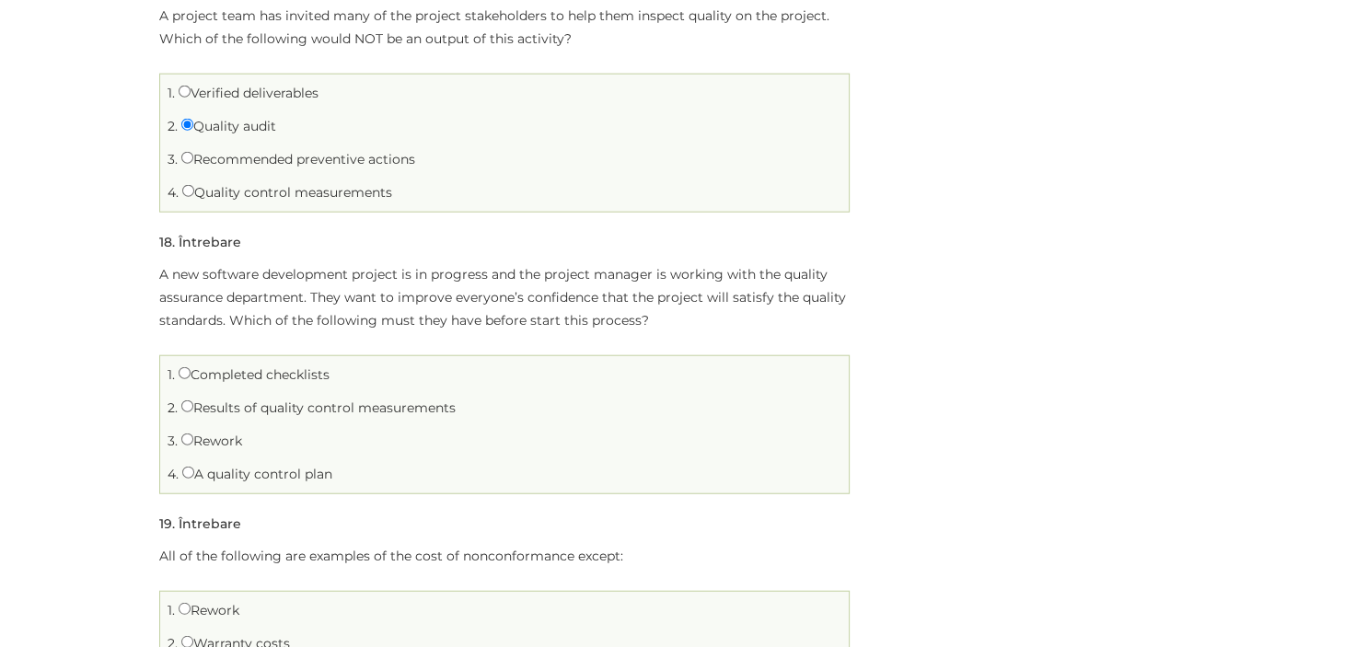
click at [353, 404] on label "Results of quality control measurements" at bounding box center [318, 407] width 274 height 17
click at [193, 404] on input "Results of quality control measurements" at bounding box center [187, 406] width 12 height 12
radio input "true"
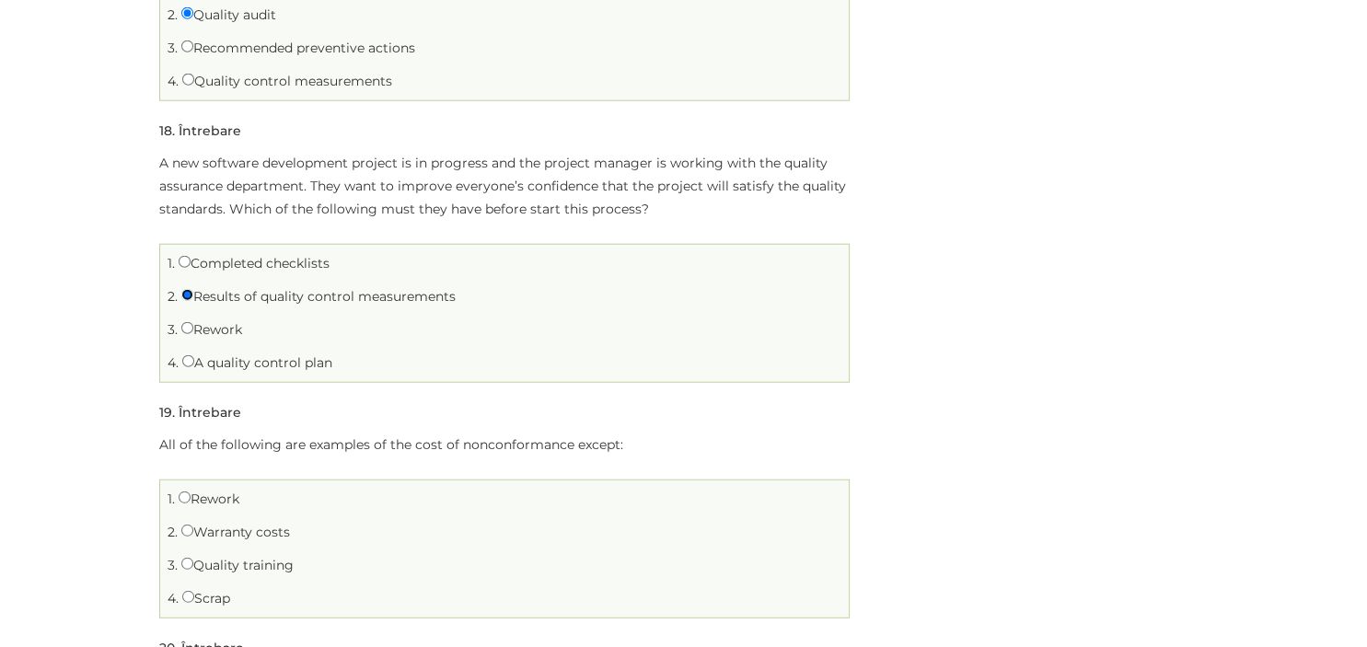
scroll to position [4650, 0]
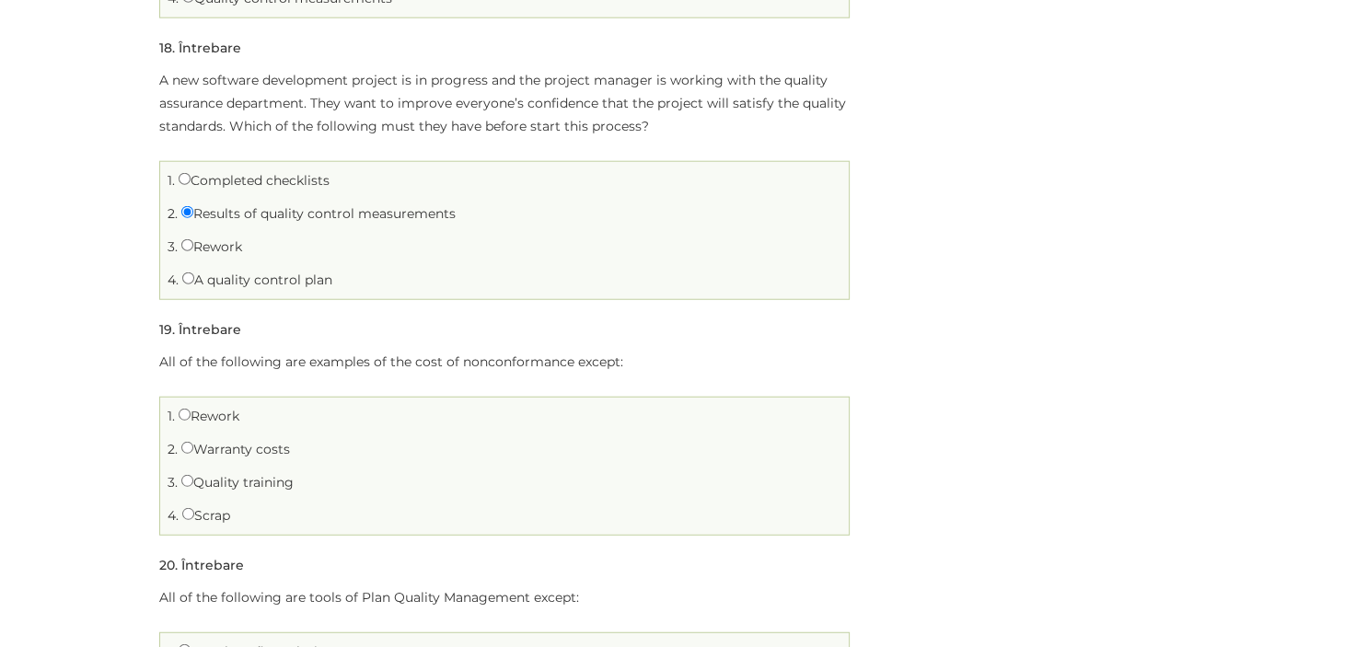
click at [227, 487] on li "3. Quality training" at bounding box center [504, 482] width 679 height 29
click at [234, 482] on label "Quality training" at bounding box center [237, 481] width 112 height 17
click at [193, 482] on input "Quality training" at bounding box center [187, 480] width 12 height 12
radio input "true"
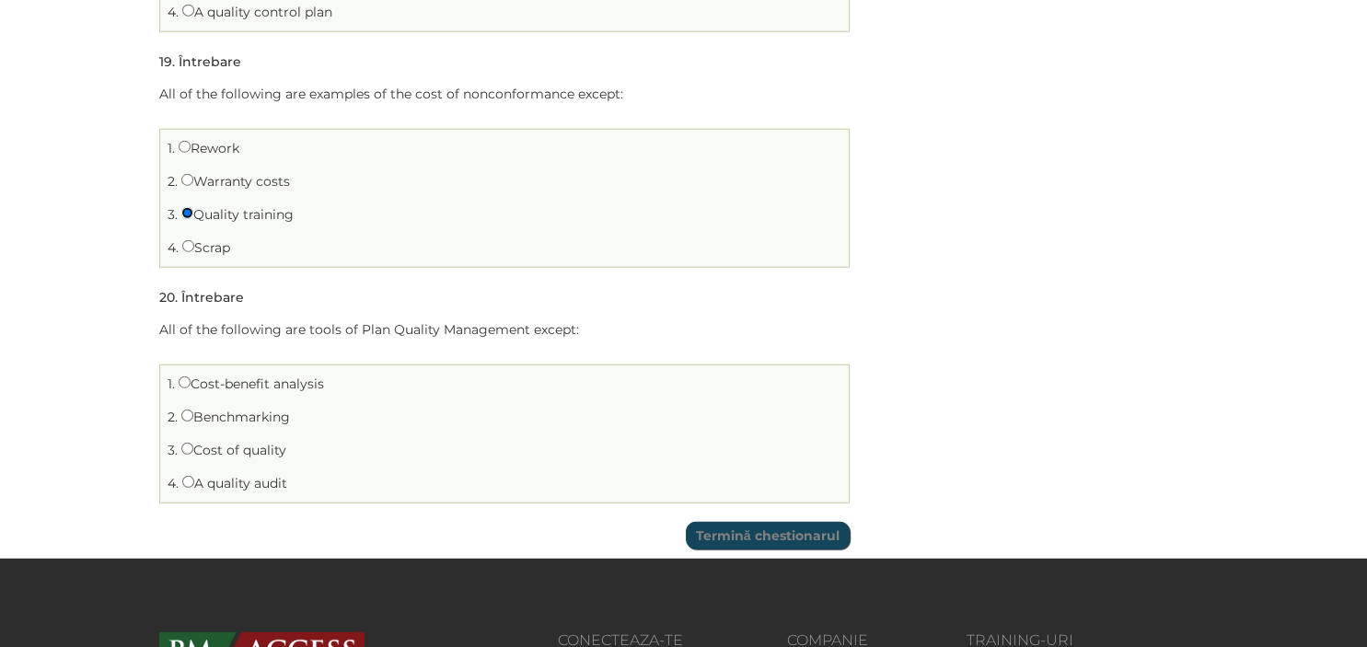
scroll to position [4941, 0]
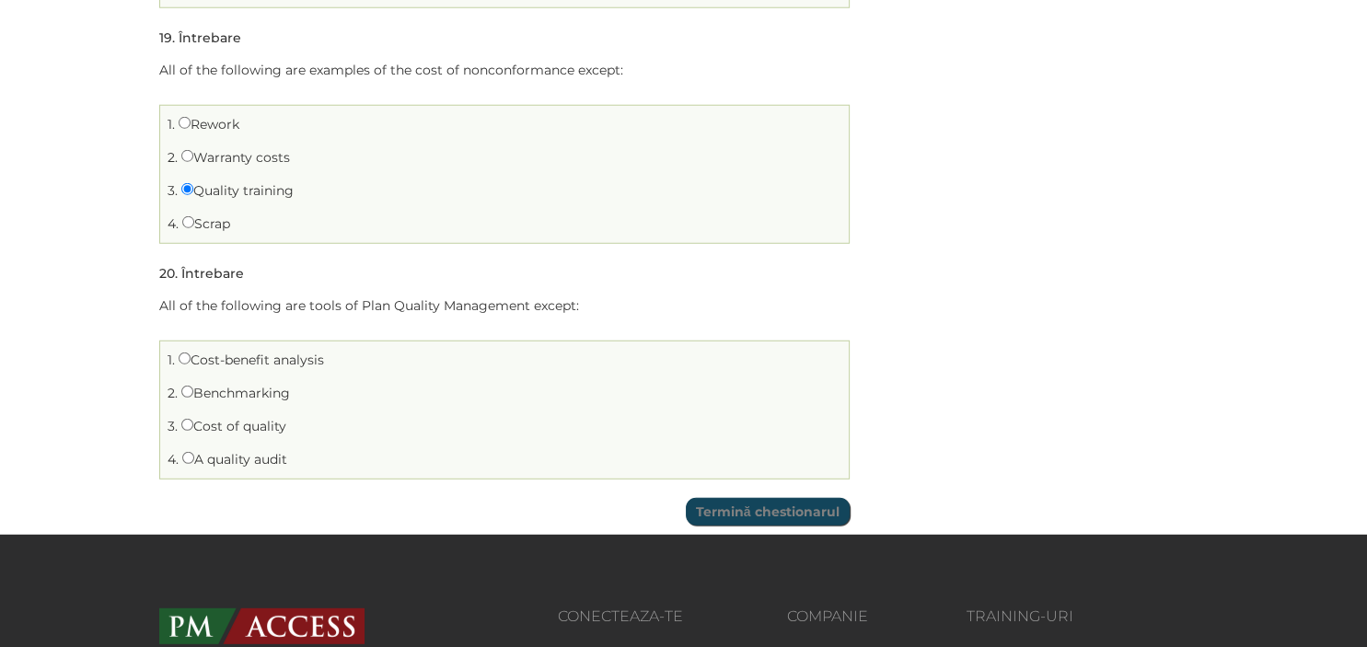
click at [197, 450] on label "A quality audit" at bounding box center [234, 458] width 105 height 17
click at [194, 451] on input "A quality audit" at bounding box center [188, 457] width 12 height 12
radio input "true"
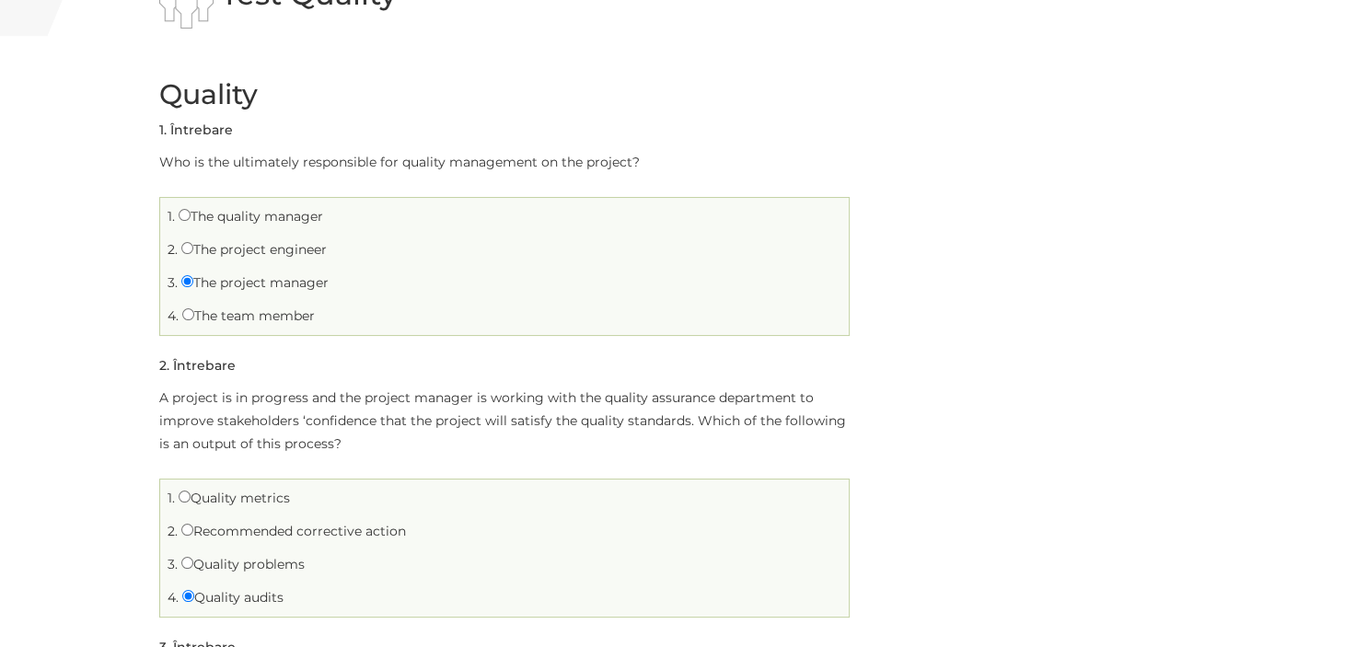
scroll to position [194, 0]
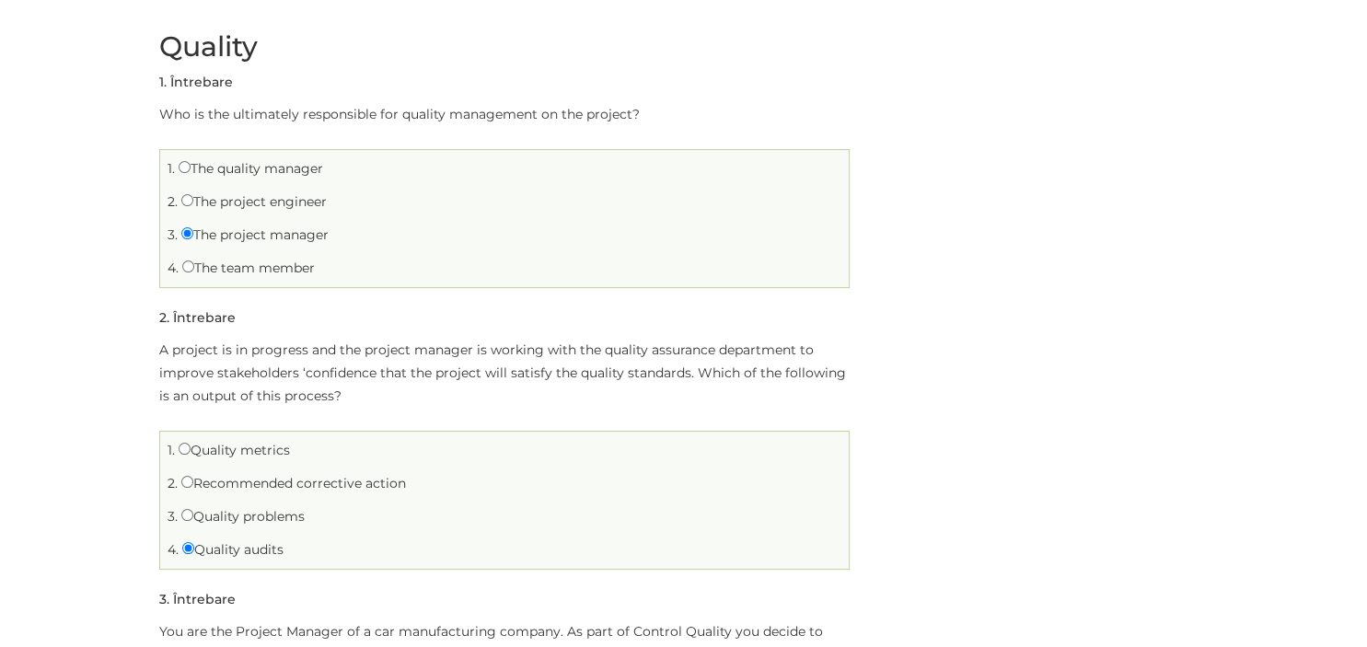
click at [300, 469] on ul "1. Quality metrics 2. Recommended corrective action 3. 4." at bounding box center [504, 500] width 690 height 139
click at [296, 475] on li "2. Recommended corrective action" at bounding box center [504, 483] width 679 height 29
click at [295, 481] on label "Recommended corrective action" at bounding box center [293, 483] width 225 height 17
click at [193, 481] on input "Recommended corrective action" at bounding box center [187, 482] width 12 height 12
radio input "true"
